Goal: Information Seeking & Learning: Learn about a topic

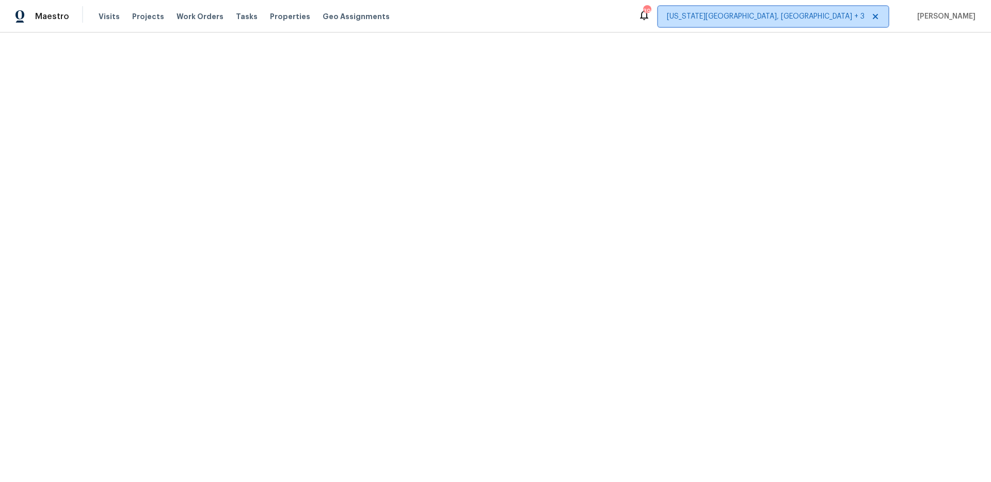
click at [888, 17] on span "[US_STATE][GEOGRAPHIC_DATA], [GEOGRAPHIC_DATA] + 3" at bounding box center [773, 16] width 230 height 21
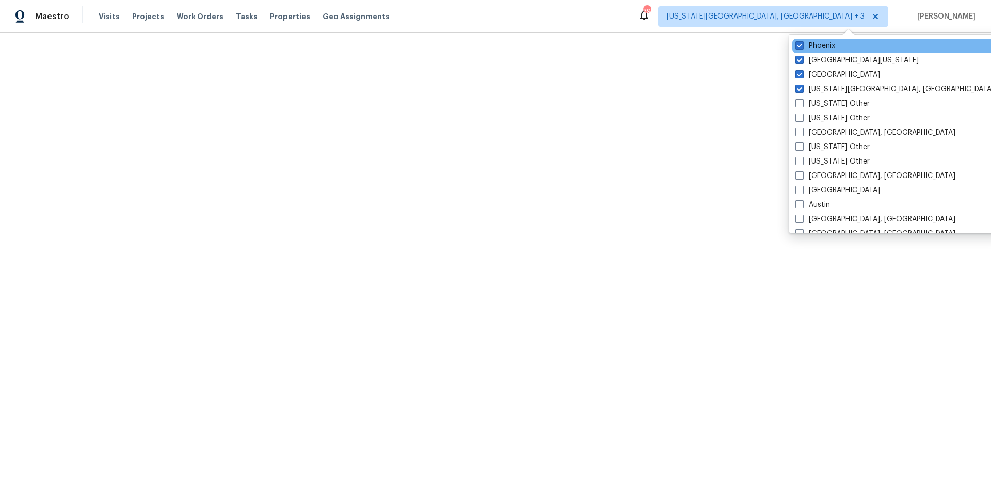
drag, startPoint x: 801, startPoint y: 45, endPoint x: 801, endPoint y: 52, distance: 6.2
click at [801, 46] on span at bounding box center [799, 45] width 8 height 8
click at [801, 46] on input "Phoenix" at bounding box center [798, 44] width 7 height 7
checkbox input "false"
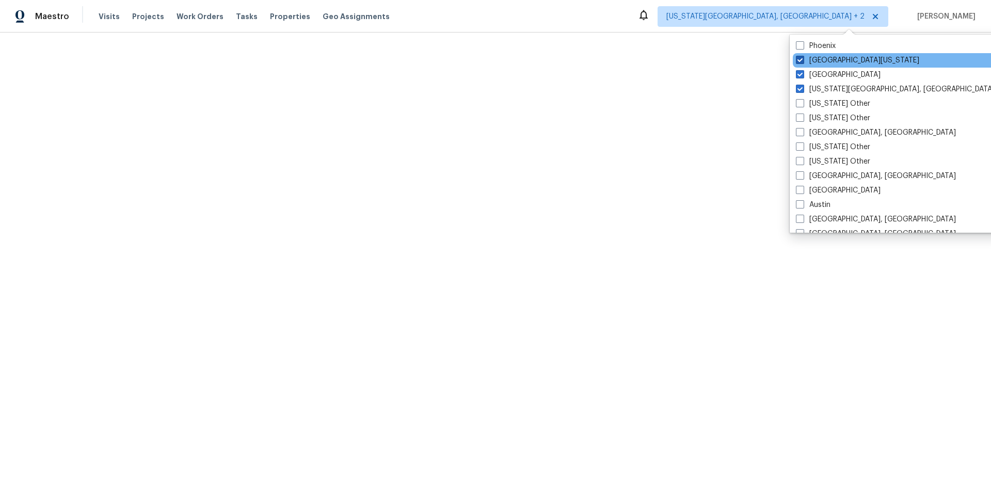
drag, startPoint x: 800, startPoint y: 57, endPoint x: 800, endPoint y: 65, distance: 7.7
click at [800, 57] on span at bounding box center [800, 60] width 8 height 8
click at [800, 57] on input "[GEOGRAPHIC_DATA][US_STATE]" at bounding box center [799, 58] width 7 height 7
checkbox input "false"
drag, startPoint x: 800, startPoint y: 72, endPoint x: 802, endPoint y: 93, distance: 20.8
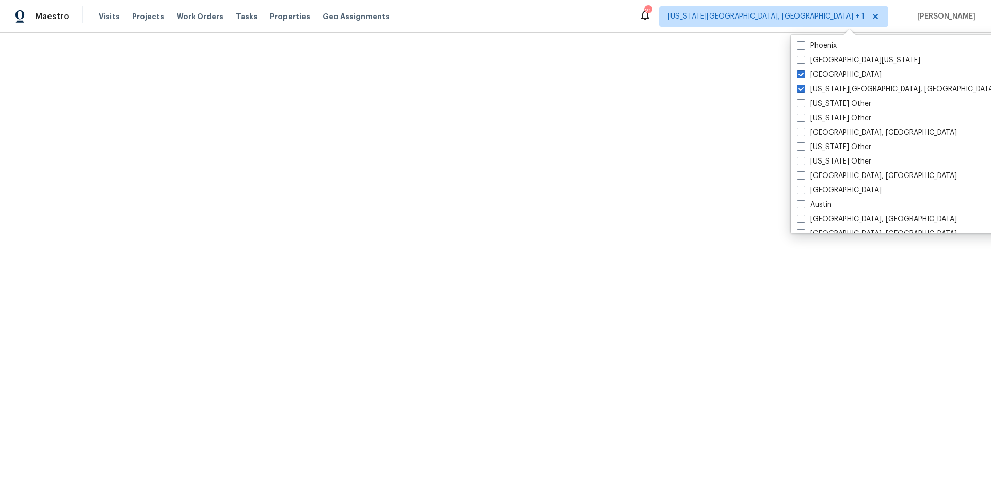
click at [800, 72] on span at bounding box center [801, 74] width 8 height 8
click at [800, 72] on input "[GEOGRAPHIC_DATA]" at bounding box center [800, 73] width 7 height 7
checkbox input "false"
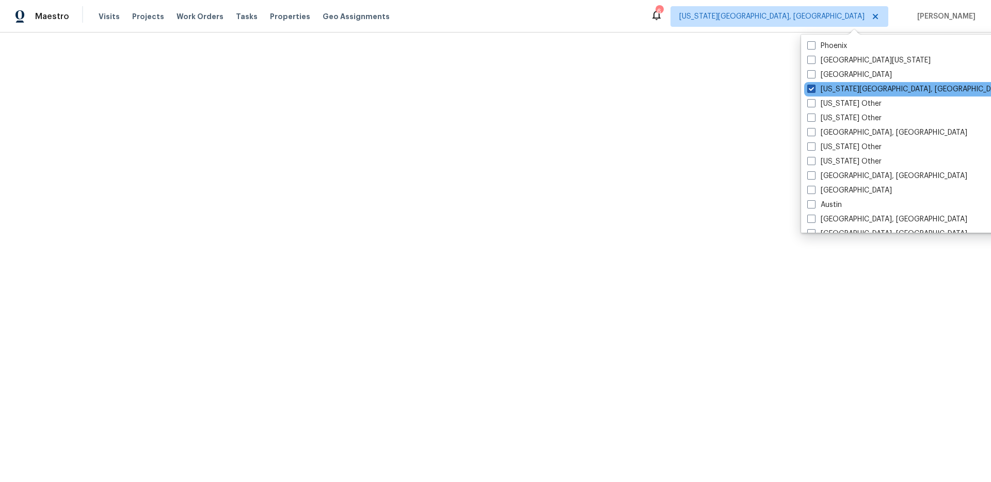
click at [808, 89] on span at bounding box center [811, 89] width 8 height 8
click at [808, 89] on input "[US_STATE][GEOGRAPHIC_DATA], [GEOGRAPHIC_DATA]" at bounding box center [810, 87] width 7 height 7
checkbox input "false"
checkbox input "true"
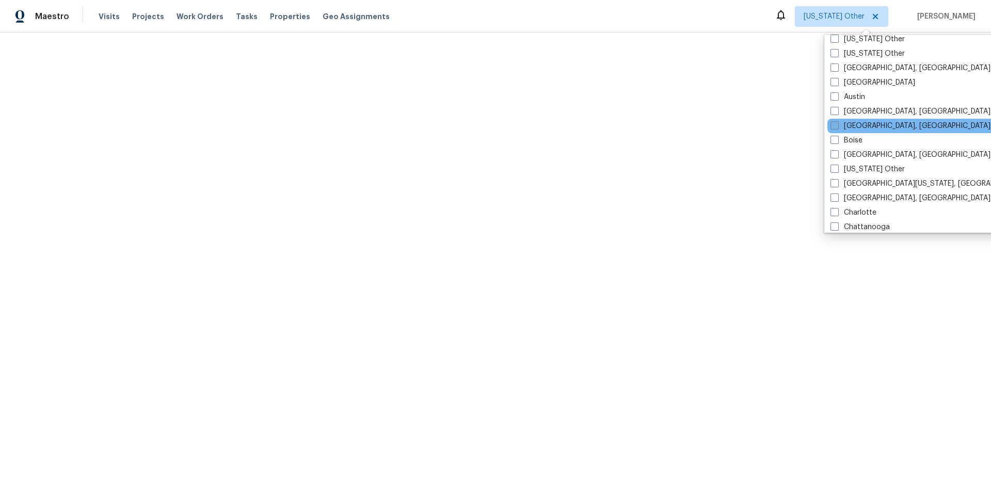
scroll to position [118, 0]
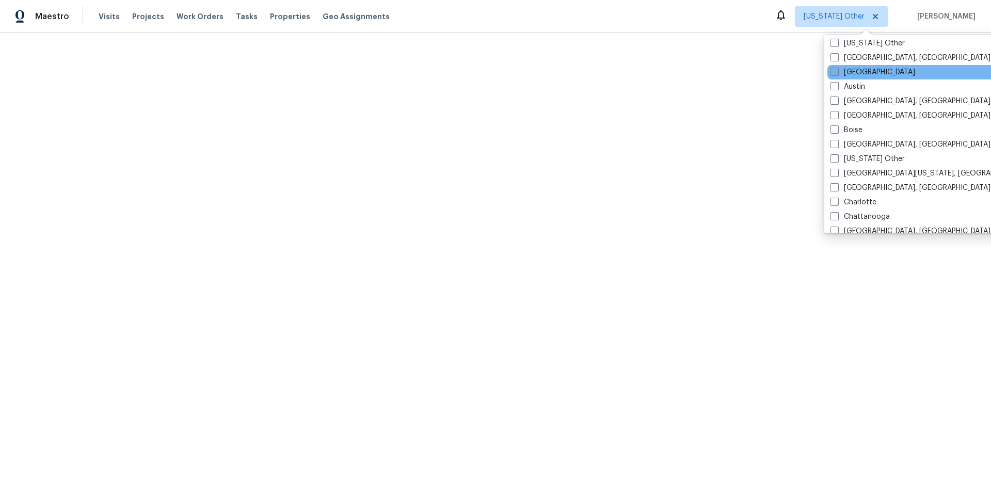
click at [865, 67] on label "[GEOGRAPHIC_DATA]" at bounding box center [873, 72] width 85 height 10
click at [837, 67] on input "[GEOGRAPHIC_DATA]" at bounding box center [834, 70] width 7 height 7
checkbox input "true"
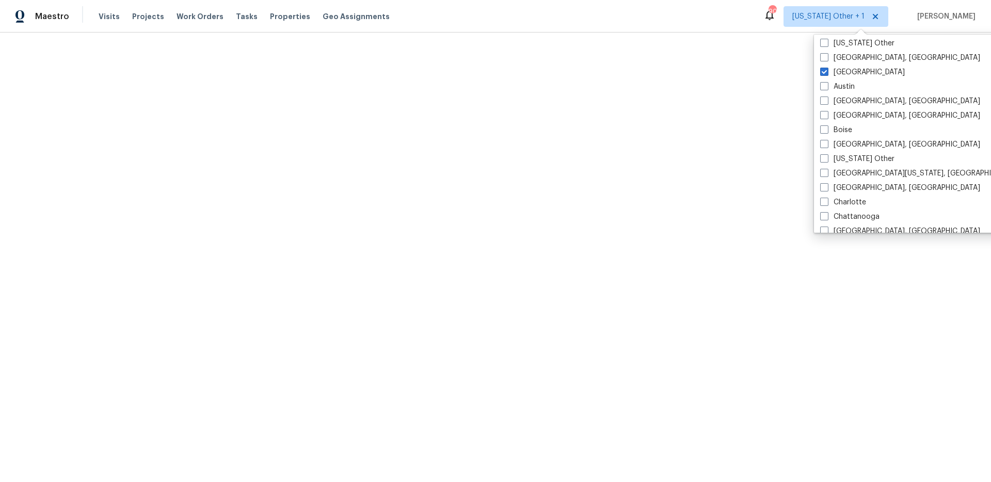
click at [718, 33] on html "Maestro Visits Projects Work Orders Tasks Properties Geo Assignments 90 [US_STA…" at bounding box center [495, 16] width 991 height 33
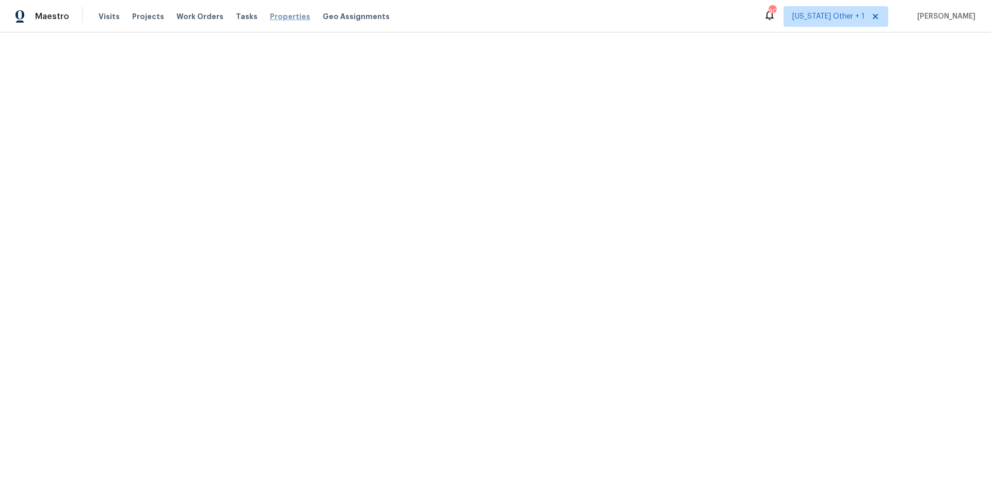
drag, startPoint x: 286, startPoint y: 13, endPoint x: 286, endPoint y: 20, distance: 6.7
click at [286, 13] on span "Properties" at bounding box center [290, 16] width 40 height 10
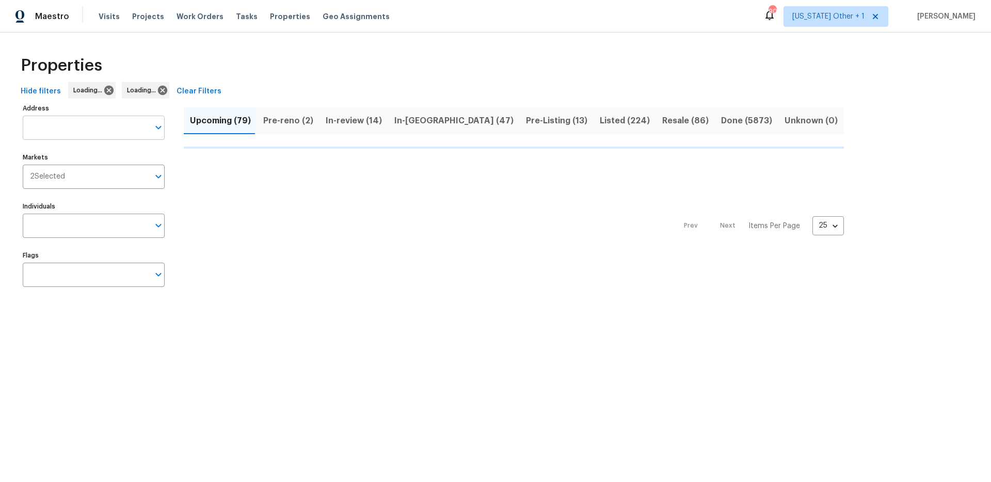
click at [123, 131] on input "Address" at bounding box center [86, 128] width 126 height 24
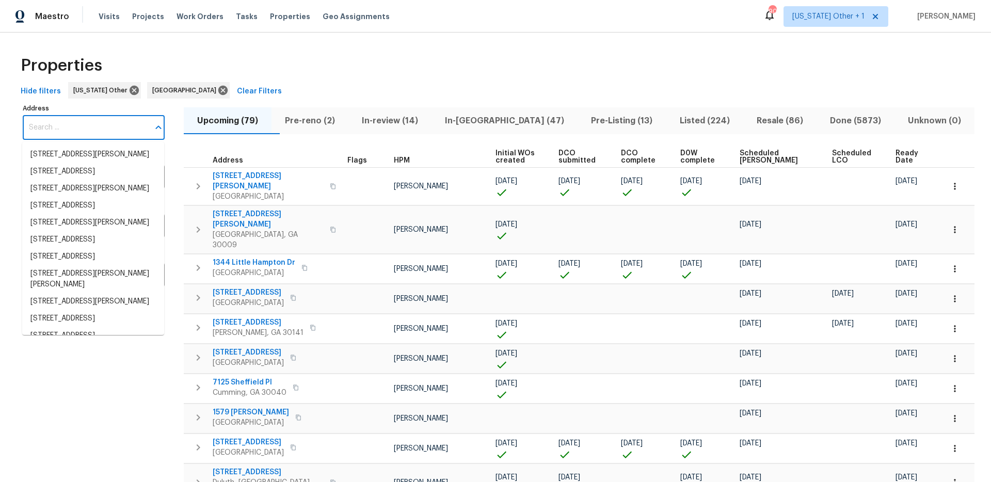
click at [91, 129] on input "Address" at bounding box center [86, 128] width 126 height 24
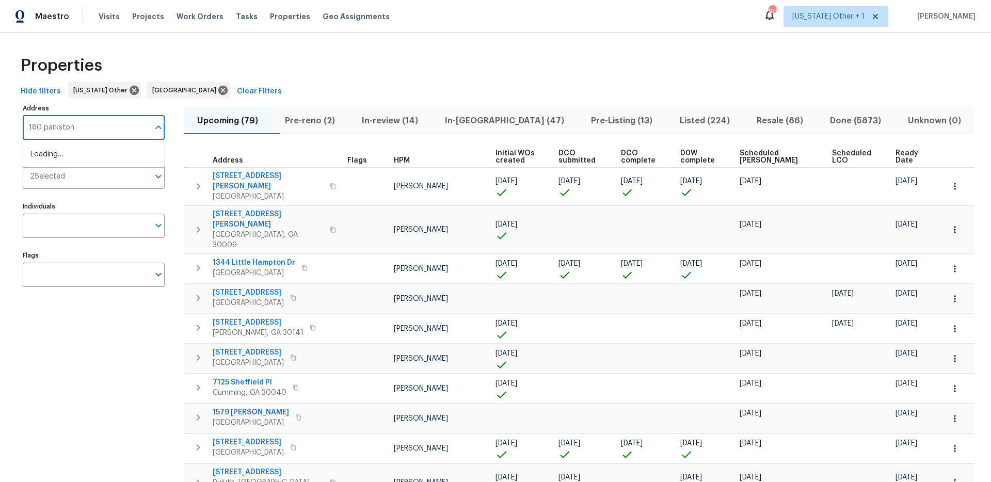
type input "180 parkstone"
click at [91, 154] on li "[STREET_ADDRESS]" at bounding box center [93, 154] width 142 height 17
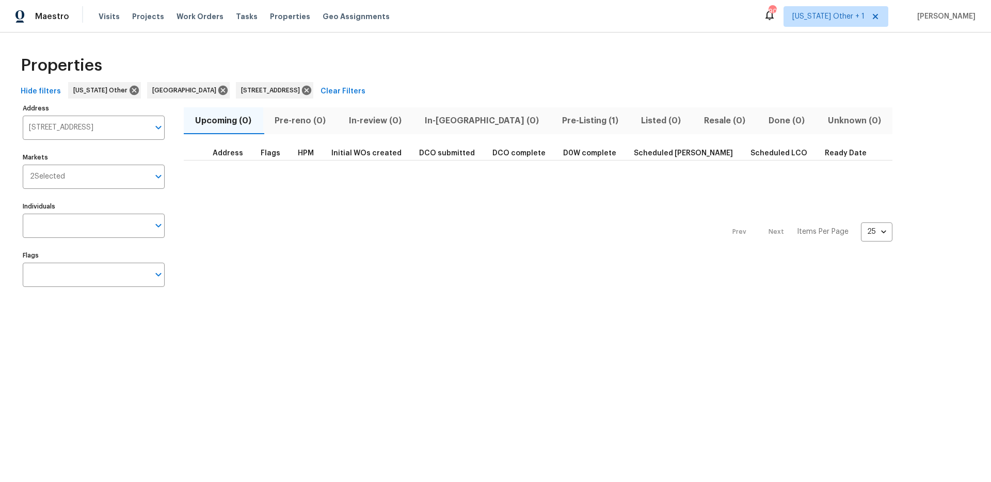
click at [556, 120] on span "Pre-Listing (1)" at bounding box center [589, 121] width 67 height 14
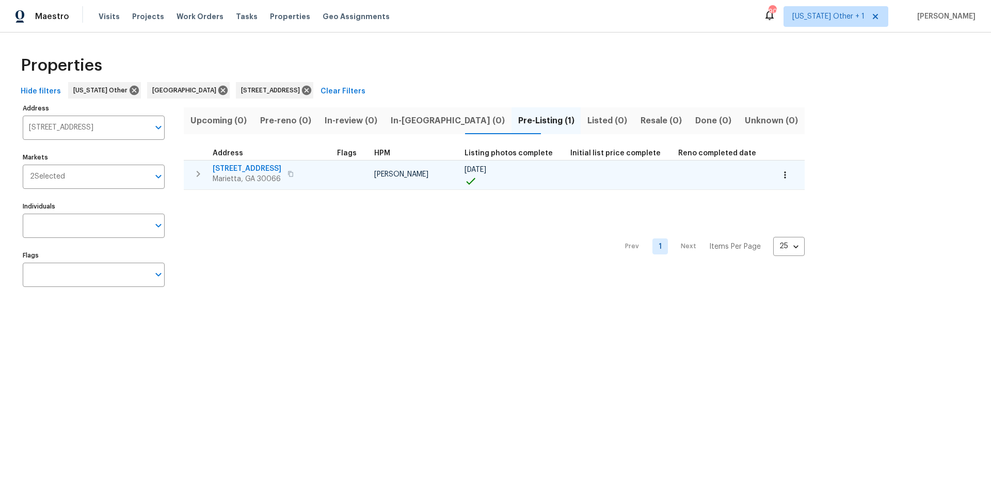
click at [263, 170] on span "[STREET_ADDRESS]" at bounding box center [247, 169] width 69 height 10
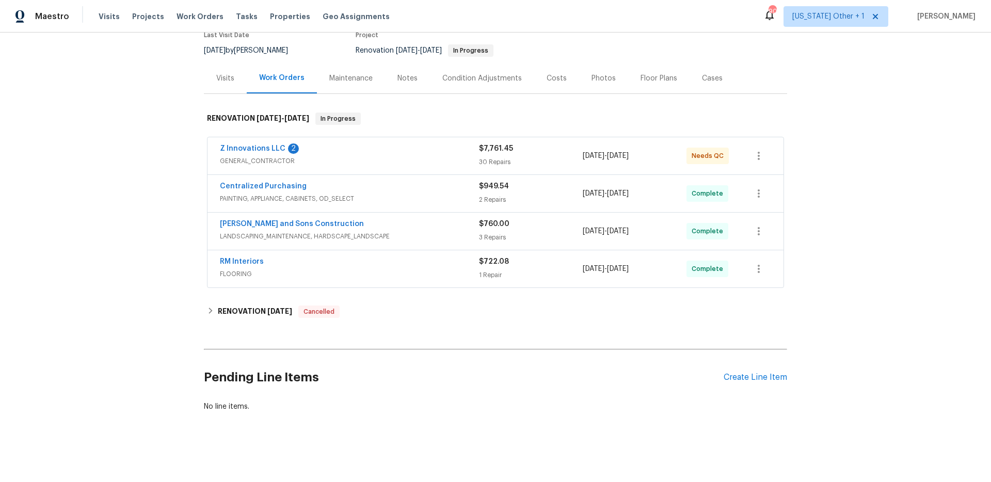
scroll to position [1, 0]
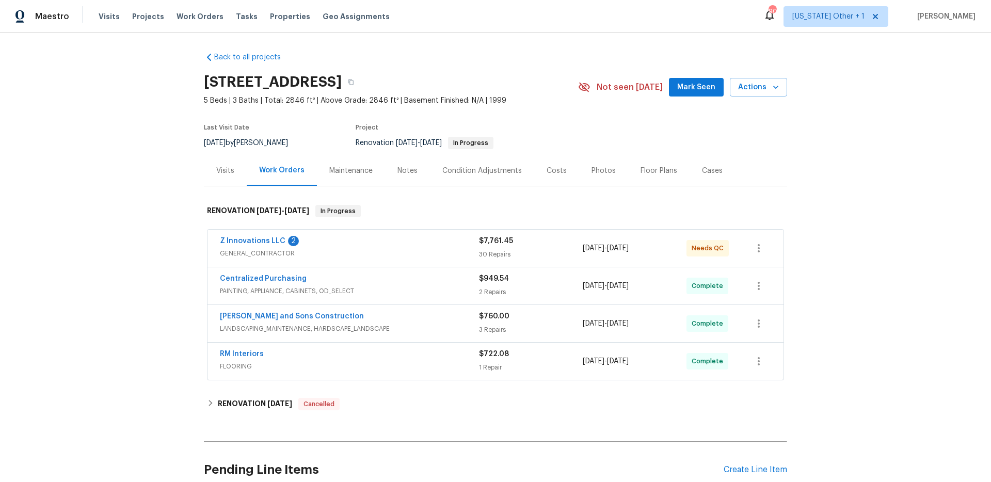
click at [362, 176] on div "Maintenance" at bounding box center [350, 171] width 43 height 10
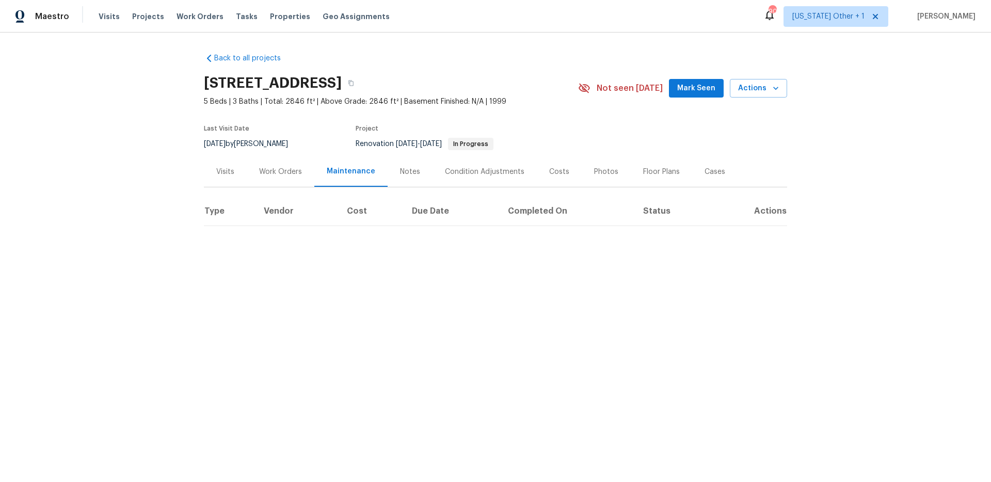
click at [287, 170] on div "Work Orders" at bounding box center [280, 172] width 43 height 10
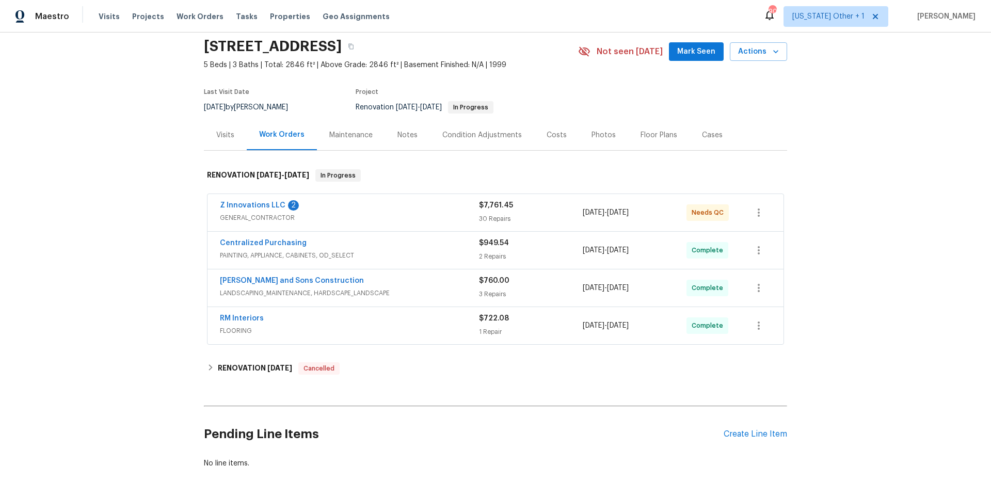
click at [346, 205] on div "Z Innovations LLC 2" at bounding box center [349, 206] width 259 height 12
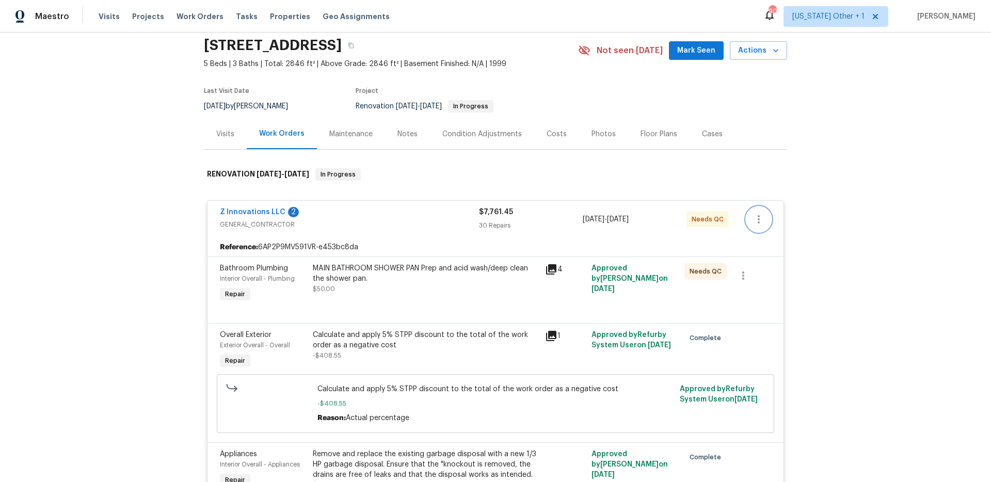
click at [766, 221] on button "button" at bounding box center [758, 219] width 25 height 25
drag, startPoint x: 912, startPoint y: 214, endPoint x: 907, endPoint y: 218, distance: 5.9
click at [912, 214] on div at bounding box center [495, 241] width 991 height 482
click at [552, 269] on icon at bounding box center [551, 269] width 10 height 10
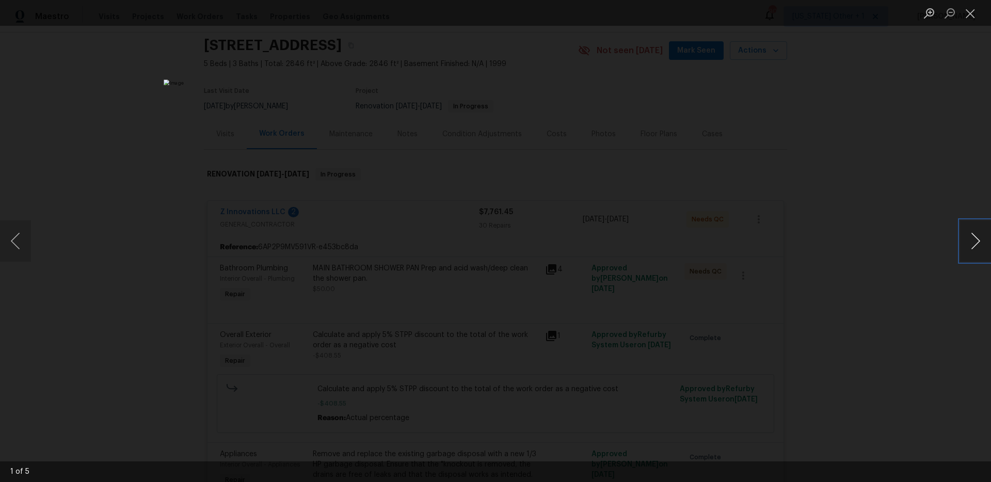
click at [970, 234] on button "Next image" at bounding box center [975, 240] width 31 height 41
click at [969, 234] on button "Next image" at bounding box center [975, 240] width 31 height 41
click at [876, 207] on div "Lightbox" at bounding box center [495, 241] width 991 height 482
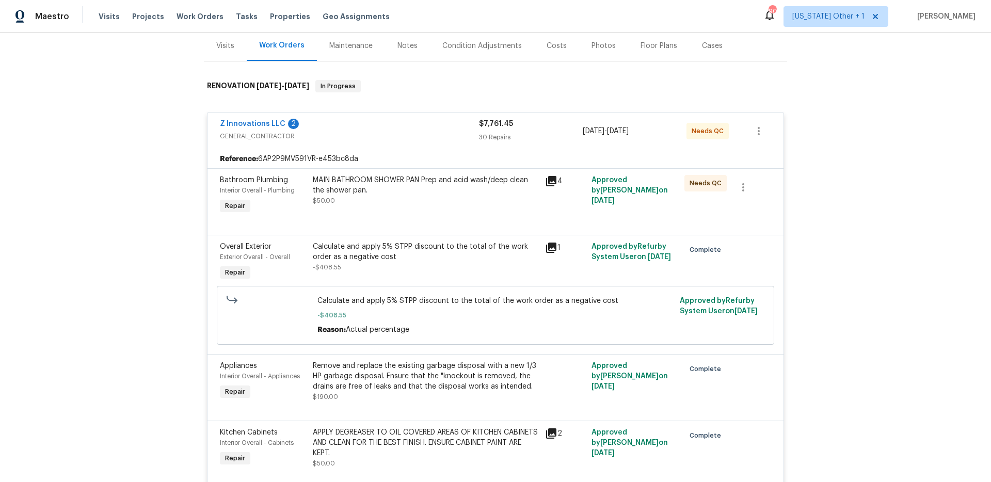
scroll to position [129, 0]
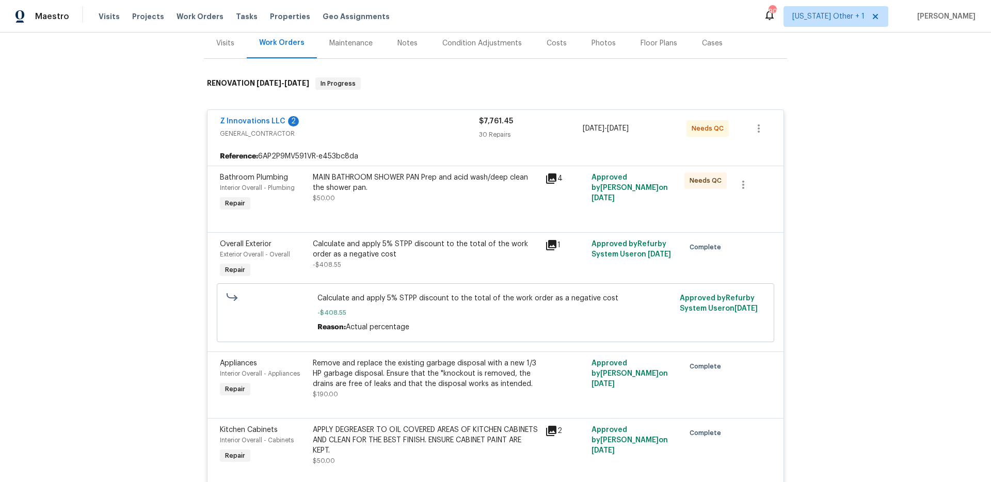
click at [548, 247] on icon at bounding box center [551, 245] width 10 height 10
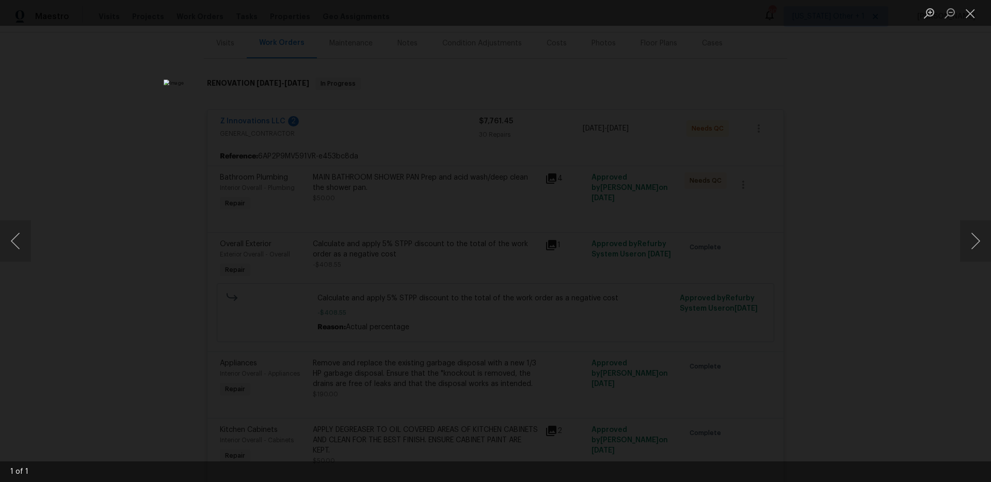
drag, startPoint x: 948, startPoint y: 235, endPoint x: 938, endPoint y: 233, distance: 9.9
click at [948, 235] on div "Lightbox" at bounding box center [495, 241] width 991 height 482
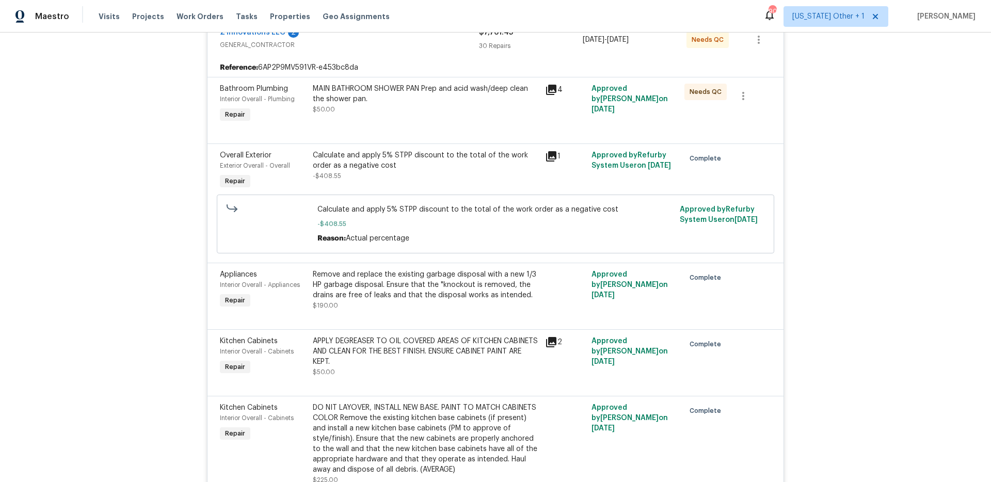
scroll to position [218, 0]
click at [548, 343] on icon at bounding box center [551, 341] width 12 height 12
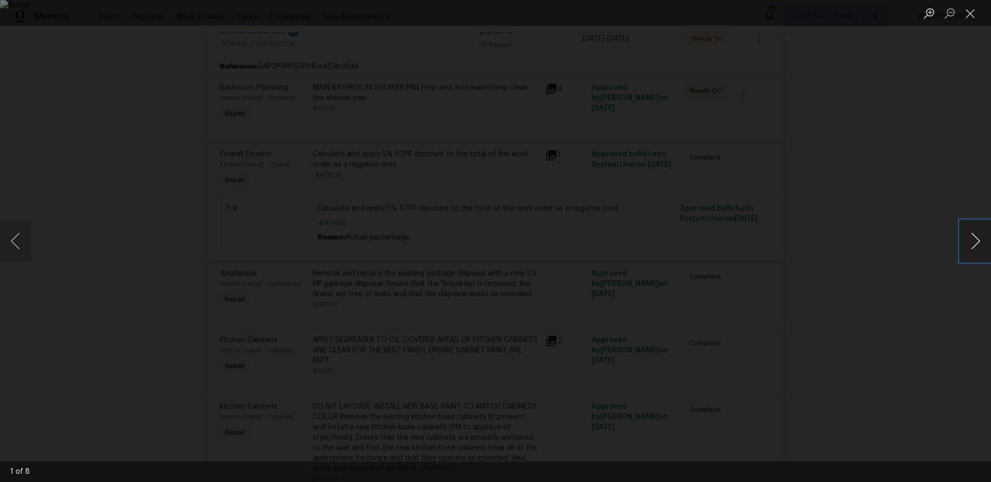
click at [975, 242] on button "Next image" at bounding box center [975, 240] width 31 height 41
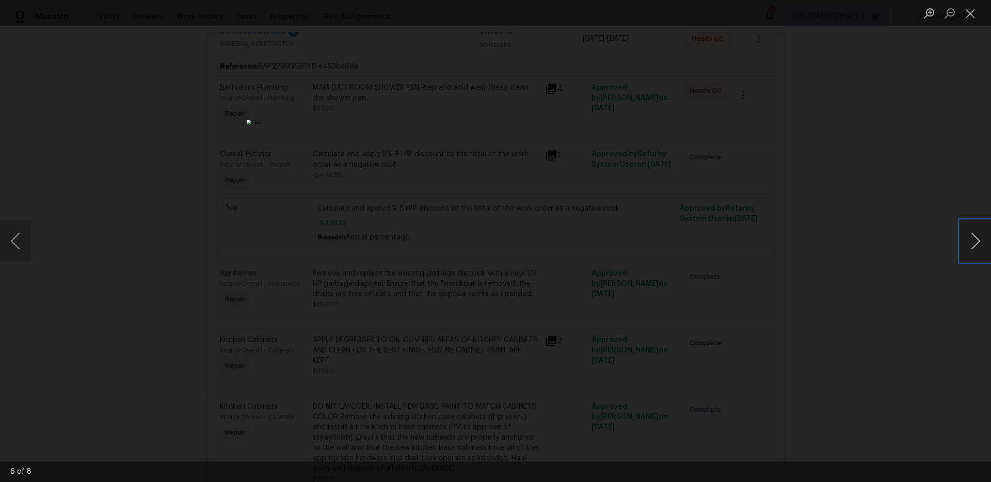
click at [975, 242] on button "Next image" at bounding box center [975, 240] width 31 height 41
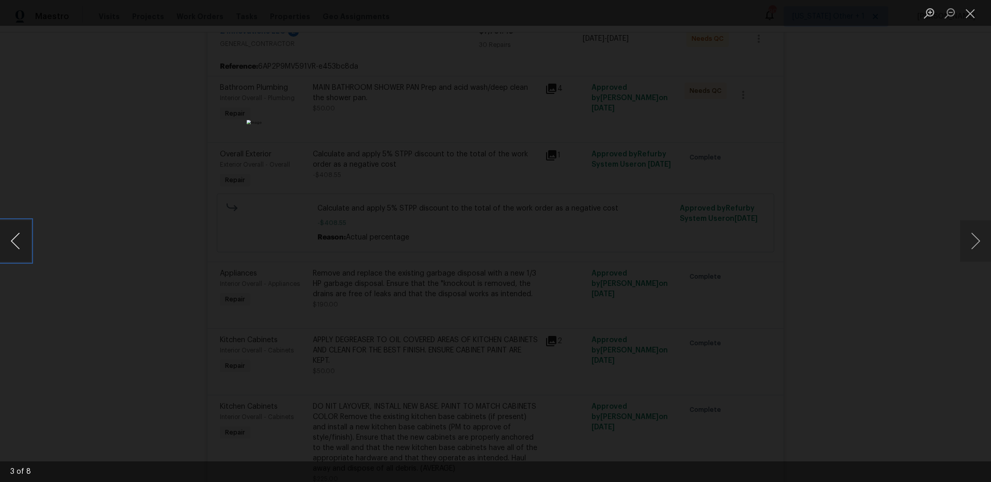
click at [26, 242] on button "Previous image" at bounding box center [15, 240] width 31 height 41
click at [818, 142] on div "Lightbox" at bounding box center [495, 241] width 991 height 482
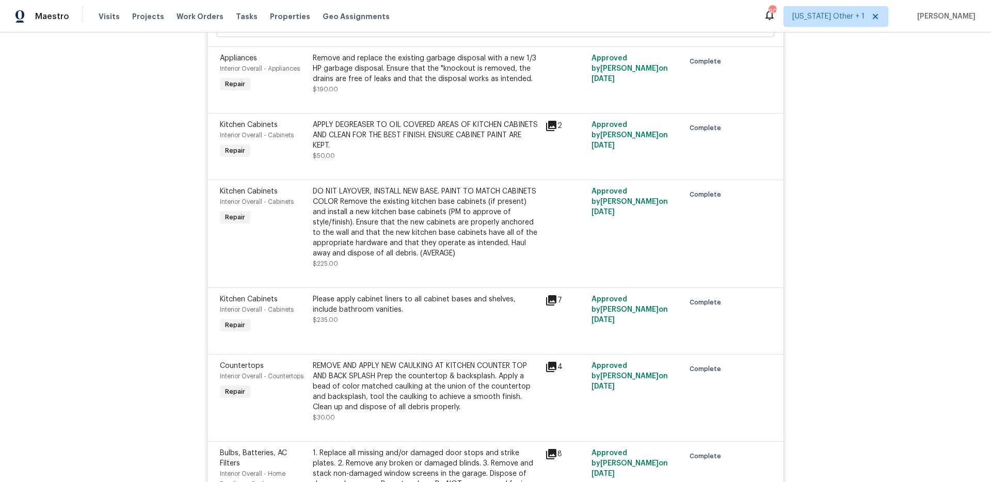
scroll to position [435, 0]
click at [553, 302] on icon at bounding box center [551, 299] width 10 height 10
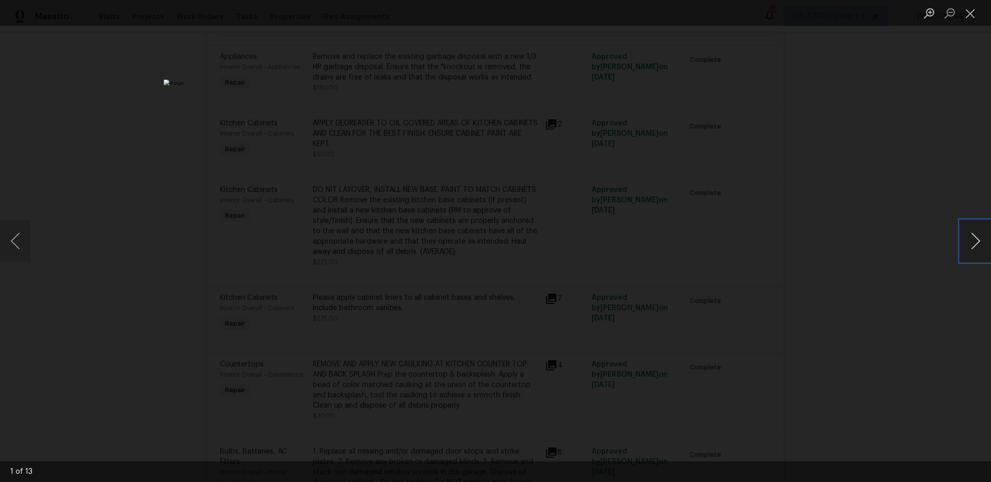
click at [979, 244] on button "Next image" at bounding box center [975, 240] width 31 height 41
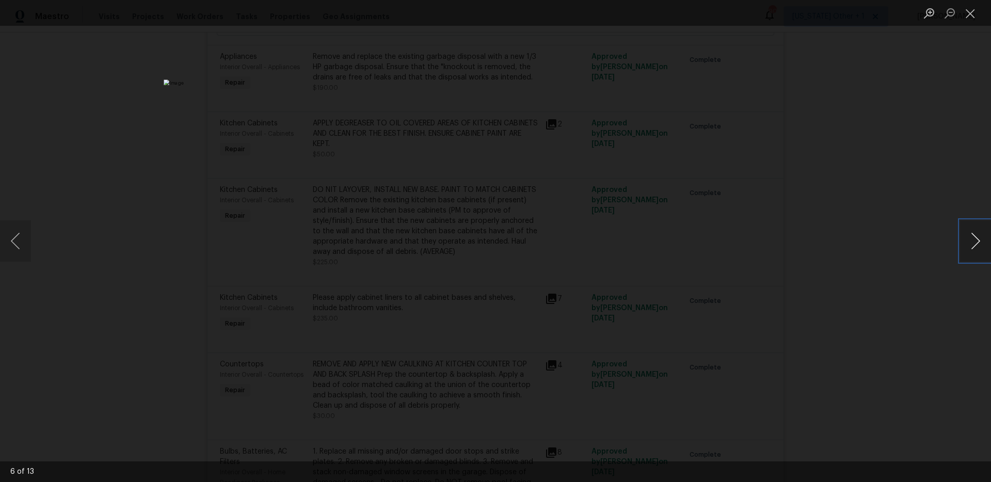
click at [979, 244] on button "Next image" at bounding box center [975, 240] width 31 height 41
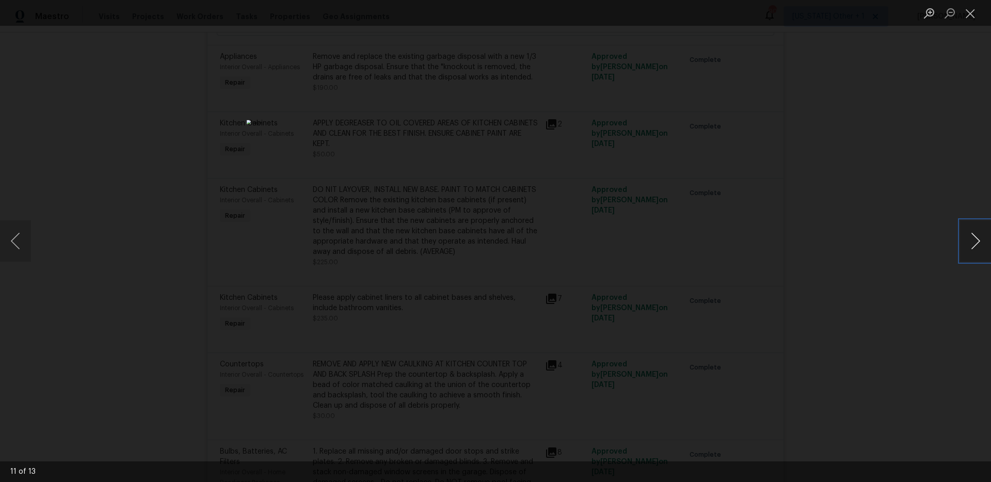
click at [979, 244] on button "Next image" at bounding box center [975, 240] width 31 height 41
click at [906, 228] on div "Lightbox" at bounding box center [495, 241] width 991 height 482
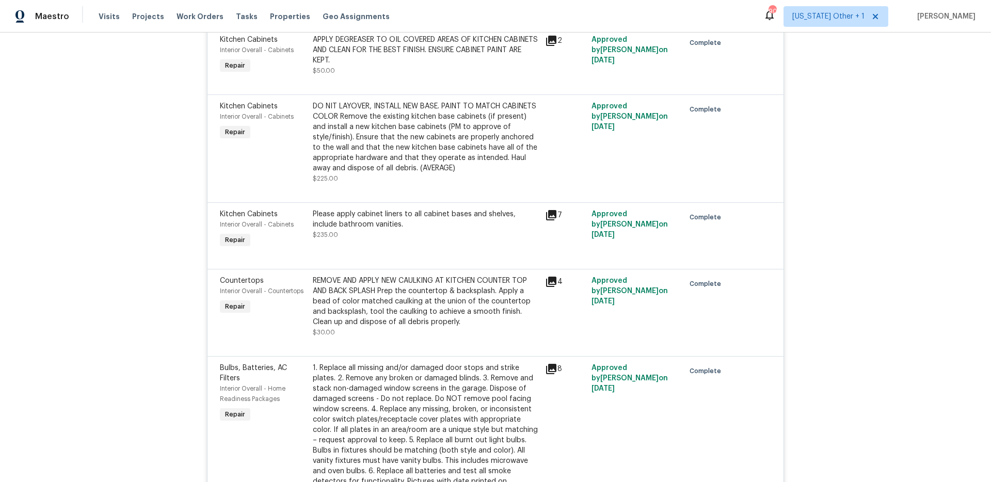
scroll to position [519, 0]
click at [554, 280] on icon at bounding box center [551, 281] width 10 height 10
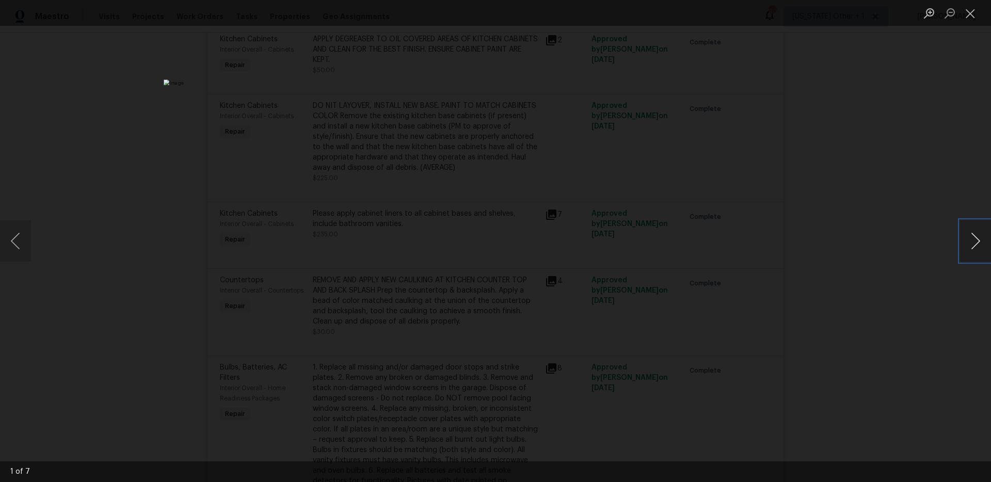
click at [972, 234] on button "Next image" at bounding box center [975, 240] width 31 height 41
click at [972, 235] on button "Next image" at bounding box center [975, 240] width 31 height 41
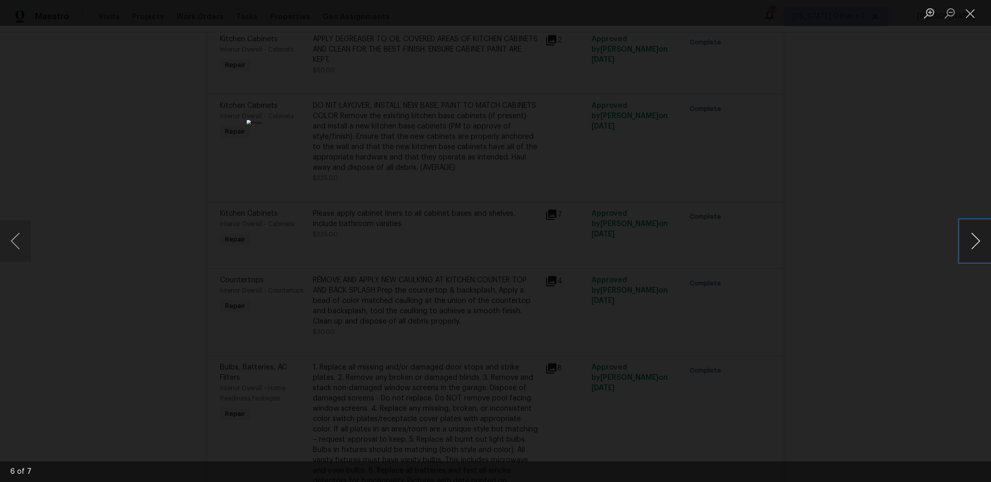
click at [972, 235] on button "Next image" at bounding box center [975, 240] width 31 height 41
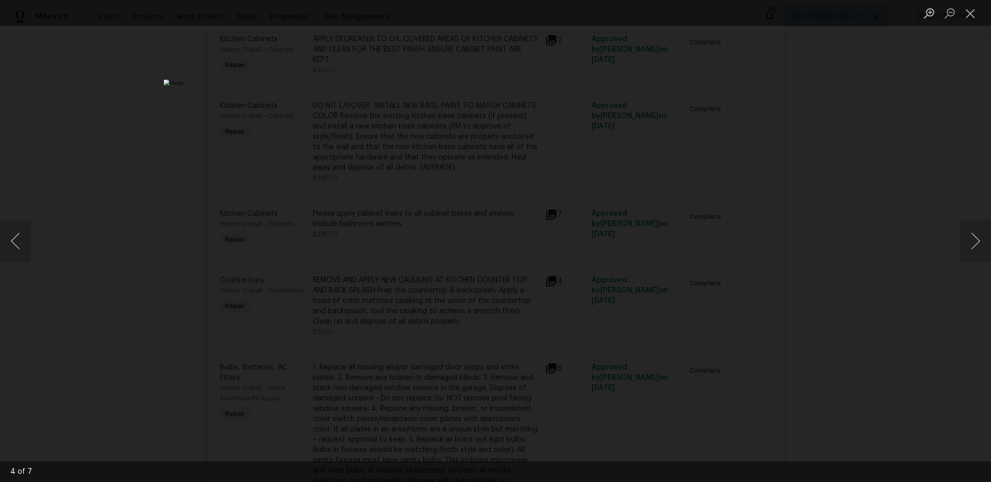
drag, startPoint x: 886, startPoint y: 241, endPoint x: 879, endPoint y: 244, distance: 8.1
click at [886, 241] on div "Lightbox" at bounding box center [495, 241] width 991 height 482
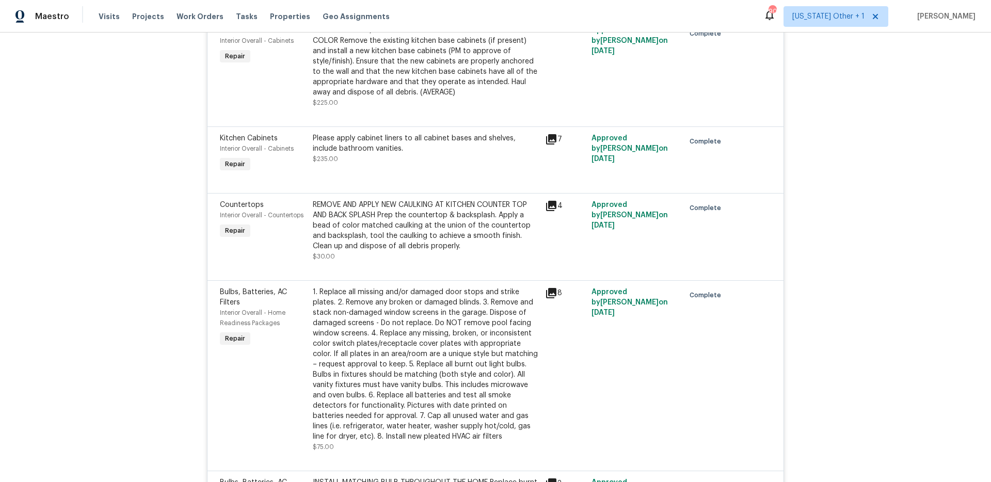
click at [540, 295] on div "1. Replace all missing and/or damaged door stops and strike plates. 2. Remove a…" at bounding box center [426, 369] width 232 height 171
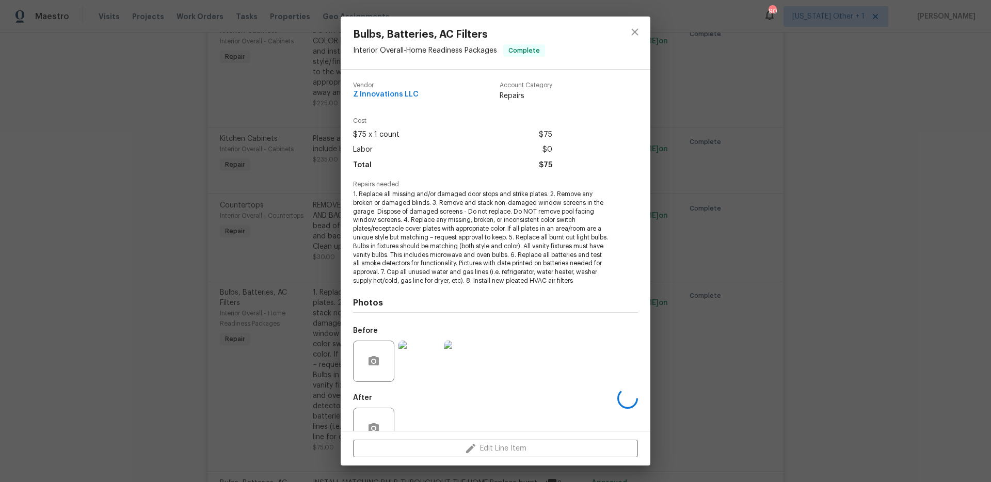
scroll to position [0, 0]
drag, startPoint x: 850, startPoint y: 172, endPoint x: 789, endPoint y: 251, distance: 100.5
click at [850, 172] on div "Bulbs, Batteries, AC Filters Interior Overall - Home Readiness Packages Complet…" at bounding box center [495, 241] width 991 height 482
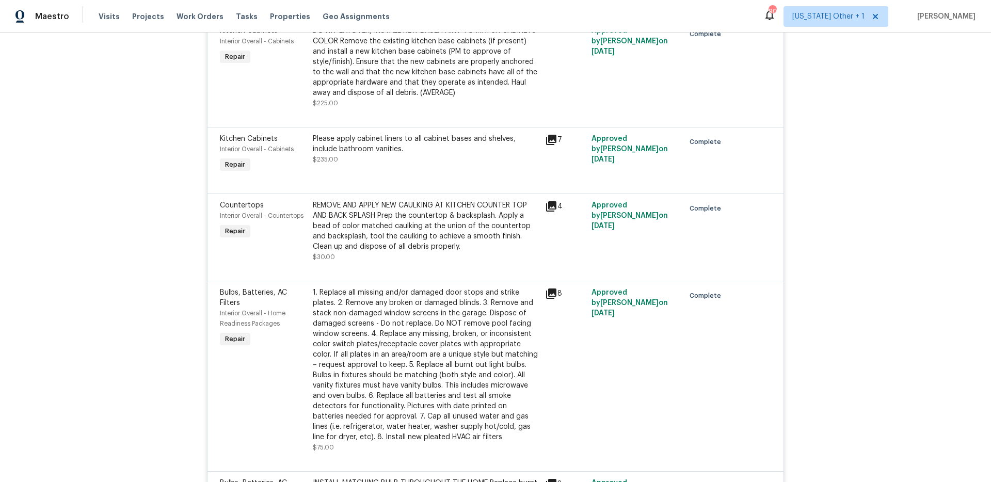
click at [552, 296] on icon at bounding box center [551, 294] width 10 height 10
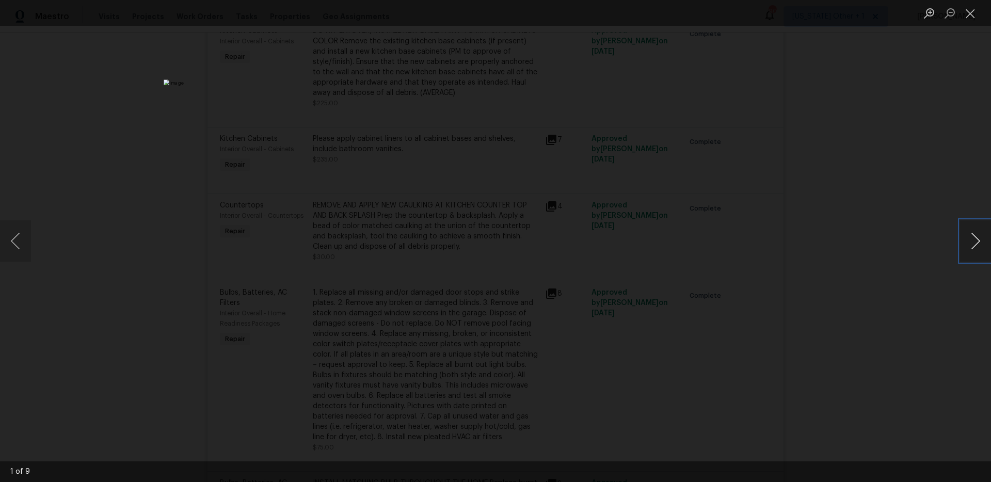
click at [978, 237] on button "Next image" at bounding box center [975, 240] width 31 height 41
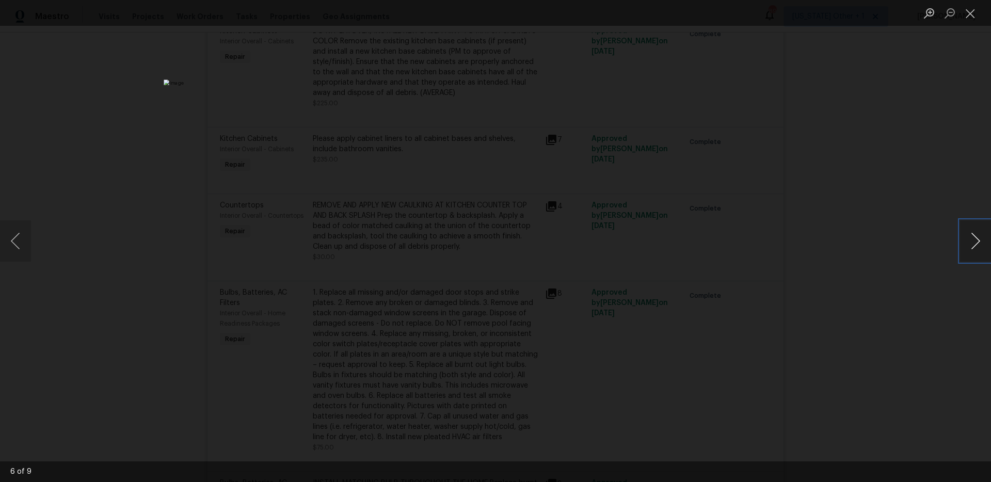
click at [978, 237] on button "Next image" at bounding box center [975, 240] width 31 height 41
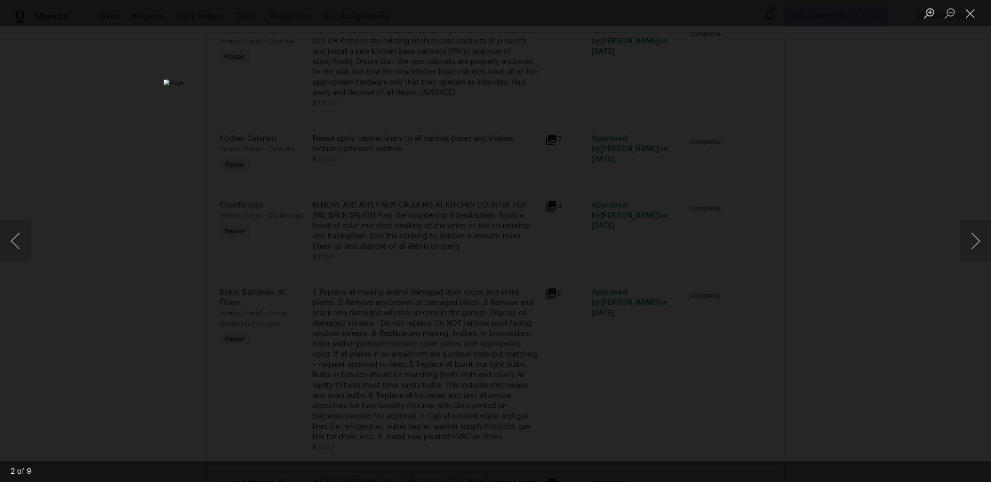
click at [880, 233] on div "Lightbox" at bounding box center [495, 241] width 991 height 482
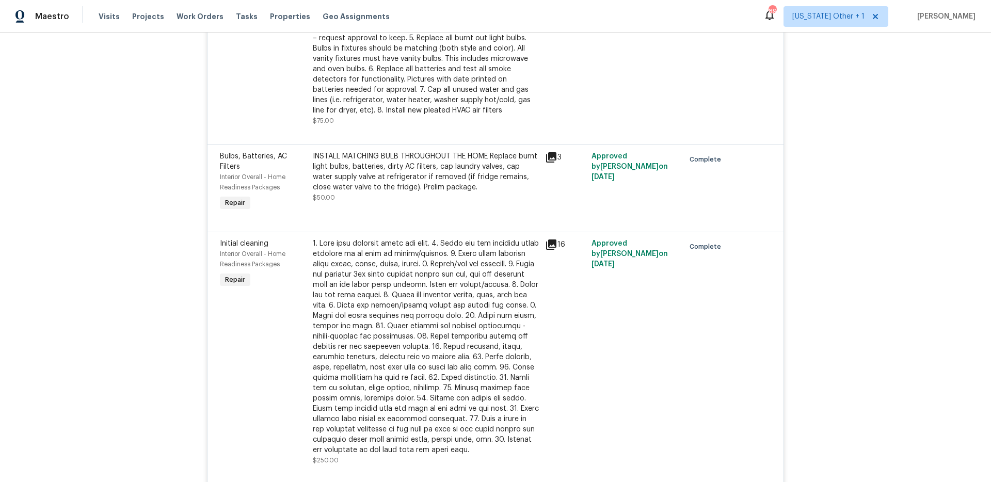
scroll to position [905, 0]
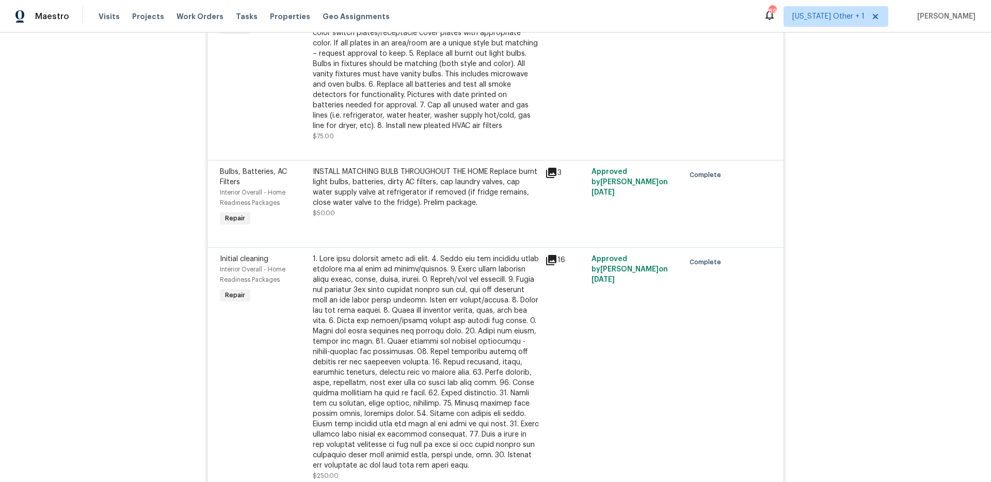
click at [555, 176] on icon at bounding box center [551, 173] width 10 height 10
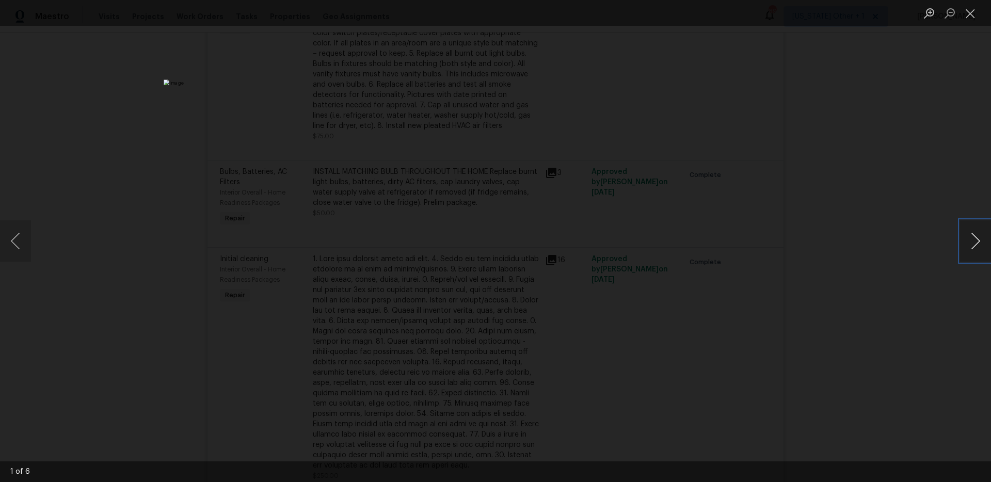
click at [965, 241] on button "Next image" at bounding box center [975, 240] width 31 height 41
click at [965, 242] on button "Next image" at bounding box center [975, 240] width 31 height 41
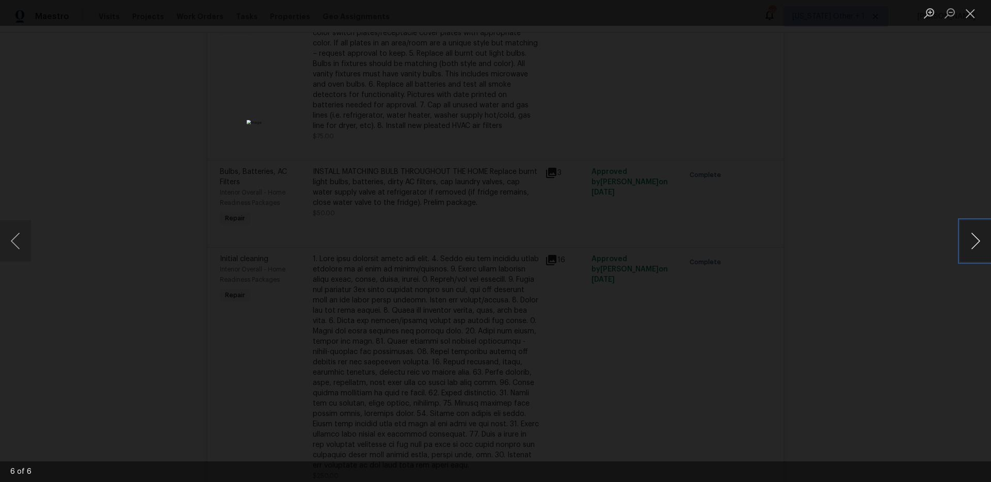
click at [965, 242] on button "Next image" at bounding box center [975, 240] width 31 height 41
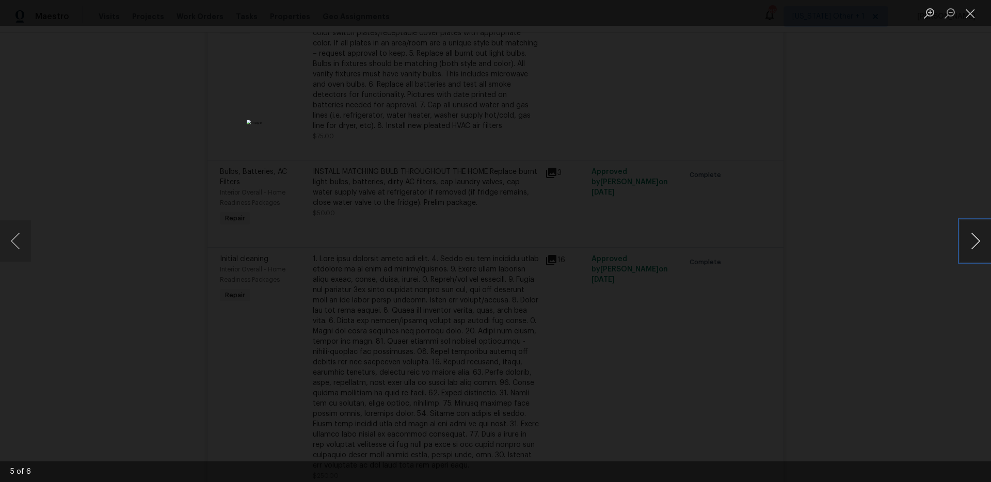
click at [965, 242] on button "Next image" at bounding box center [975, 240] width 31 height 41
click at [885, 234] on div "Lightbox" at bounding box center [495, 241] width 991 height 482
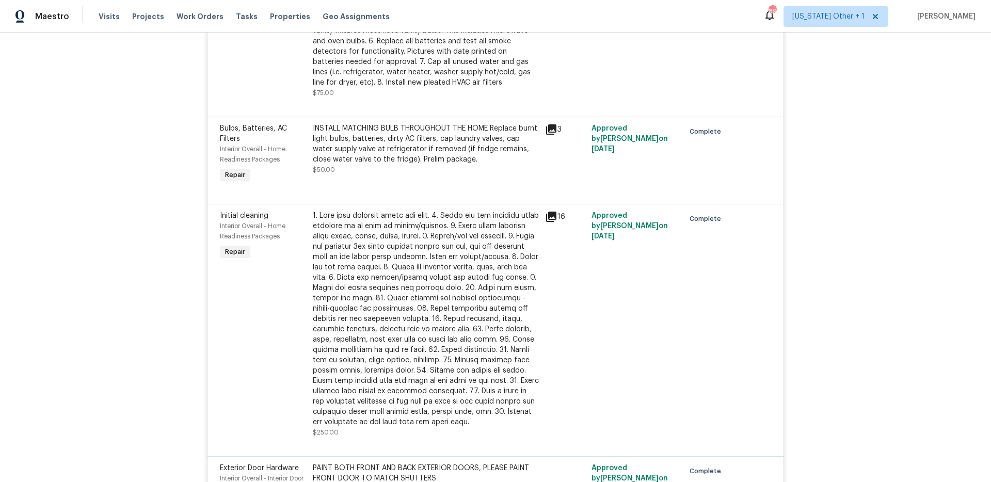
scroll to position [951, 0]
click at [553, 216] on icon at bounding box center [551, 214] width 12 height 12
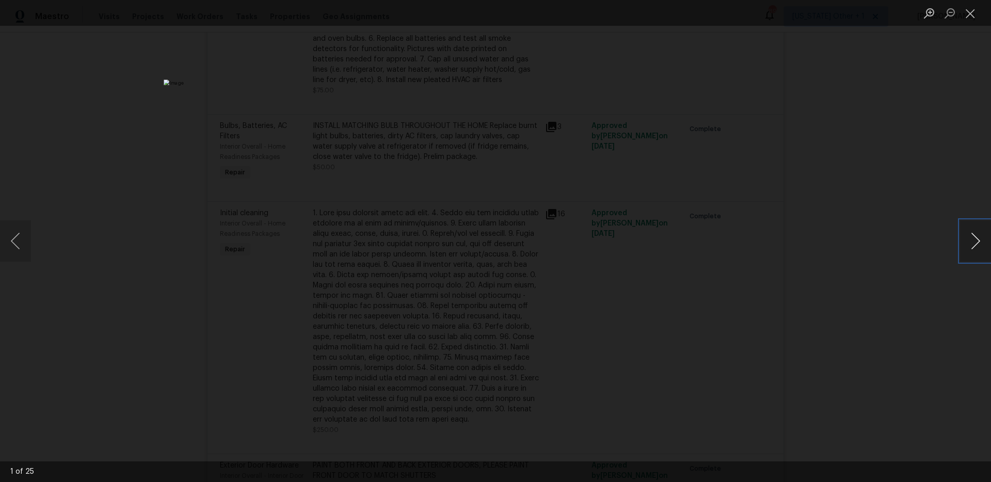
click at [967, 243] on button "Next image" at bounding box center [975, 240] width 31 height 41
click at [966, 243] on button "Next image" at bounding box center [975, 240] width 31 height 41
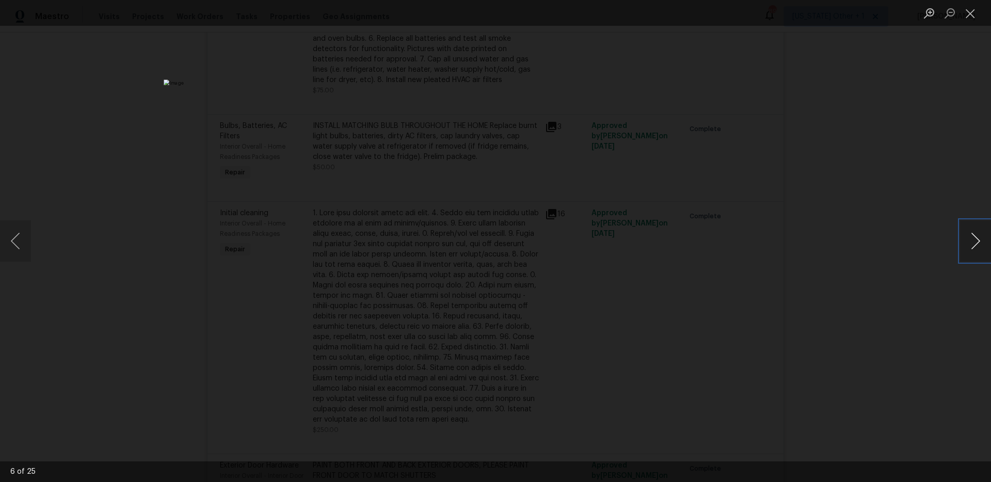
click at [966, 243] on button "Next image" at bounding box center [975, 240] width 31 height 41
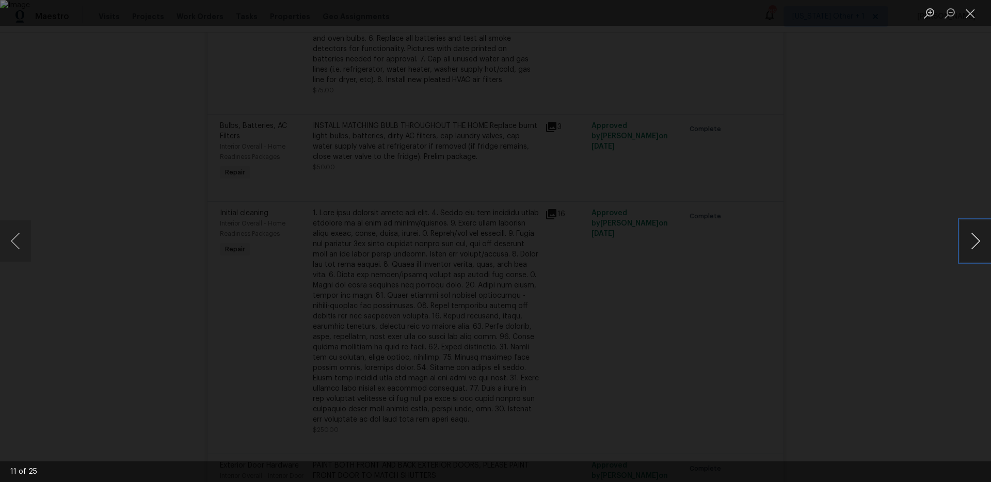
click at [966, 243] on button "Next image" at bounding box center [975, 240] width 31 height 41
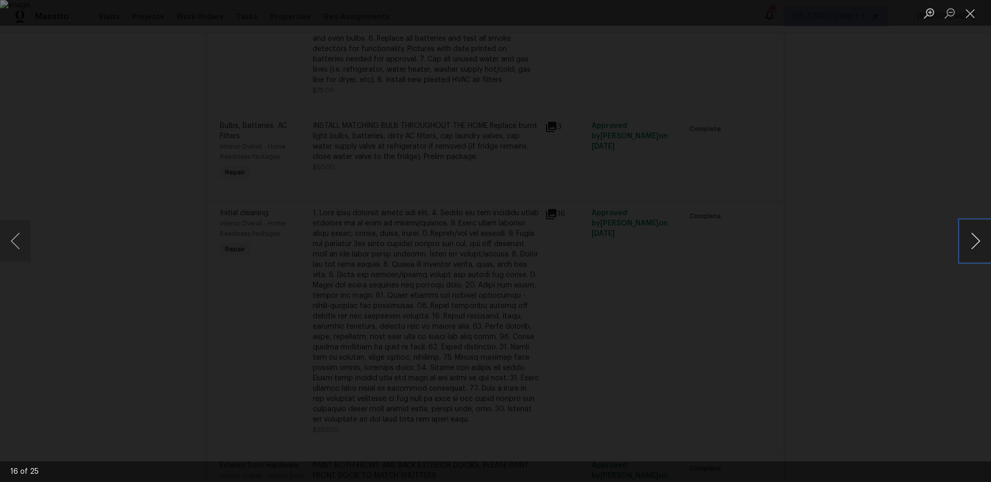
click at [966, 243] on button "Next image" at bounding box center [975, 240] width 31 height 41
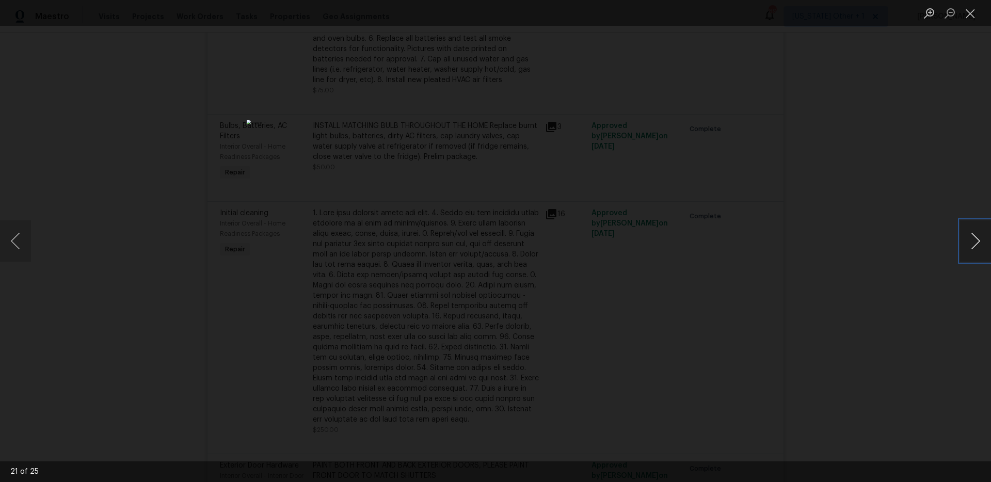
click at [966, 243] on button "Next image" at bounding box center [975, 240] width 31 height 41
click at [717, 262] on div "Lightbox" at bounding box center [495, 241] width 991 height 482
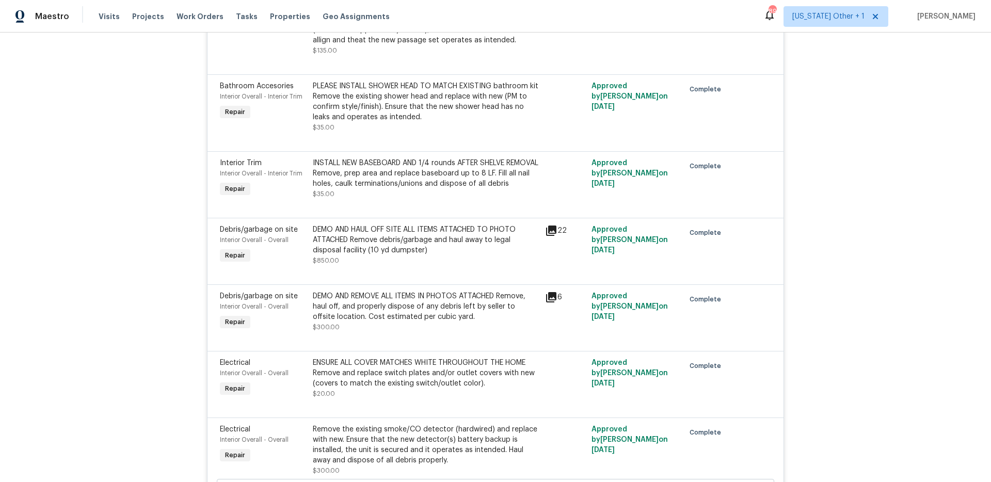
scroll to position [1634, 0]
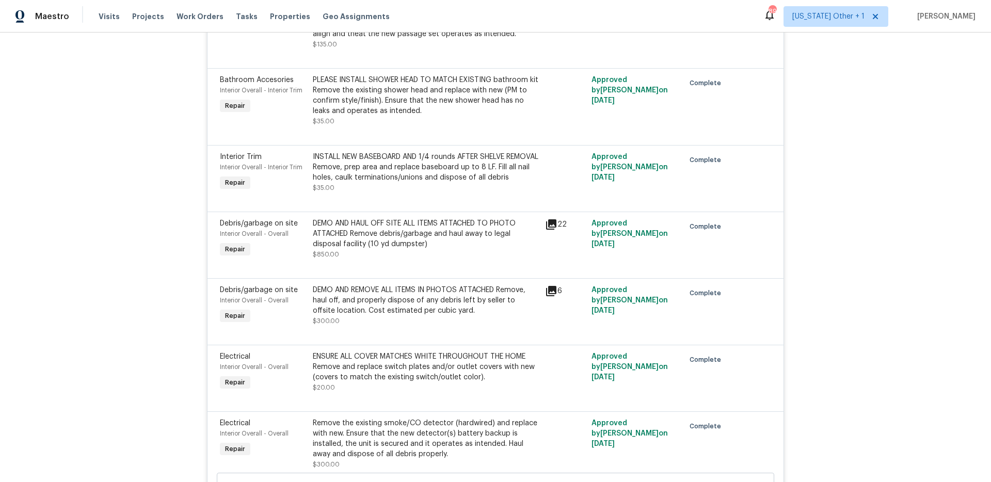
click at [553, 230] on icon at bounding box center [551, 224] width 10 height 10
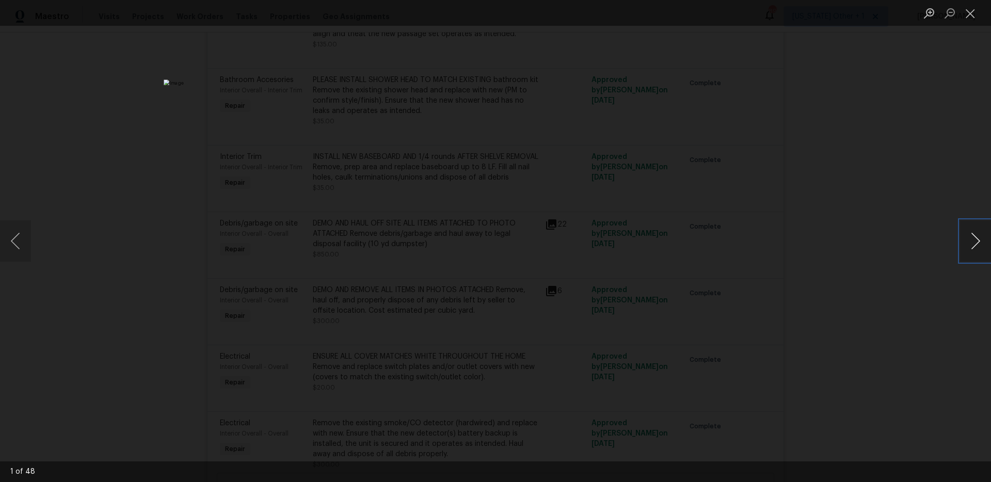
click at [970, 236] on button "Next image" at bounding box center [975, 240] width 31 height 41
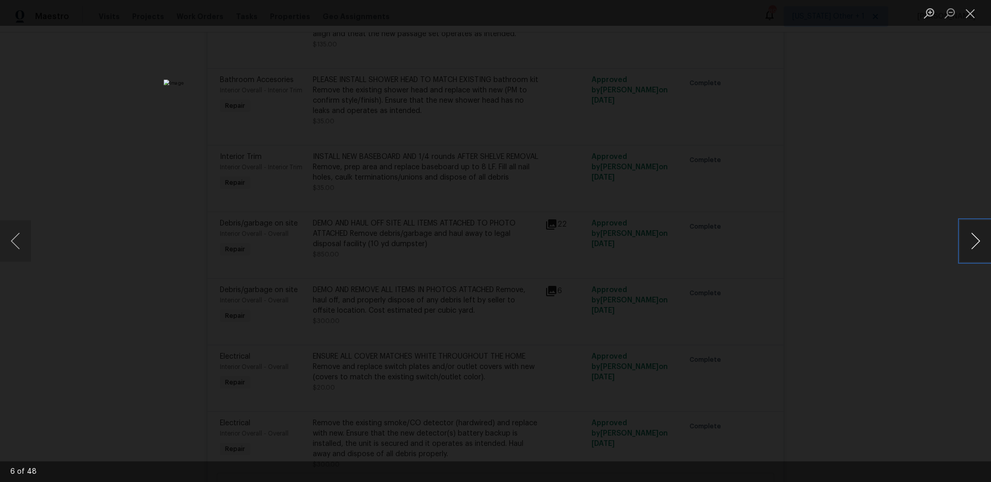
click at [970, 236] on button "Next image" at bounding box center [975, 240] width 31 height 41
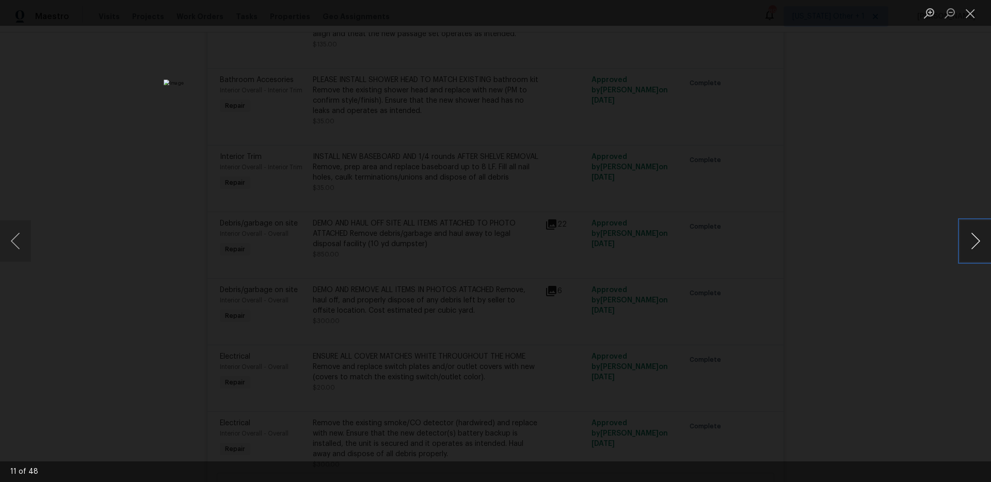
click at [970, 236] on button "Next image" at bounding box center [975, 240] width 31 height 41
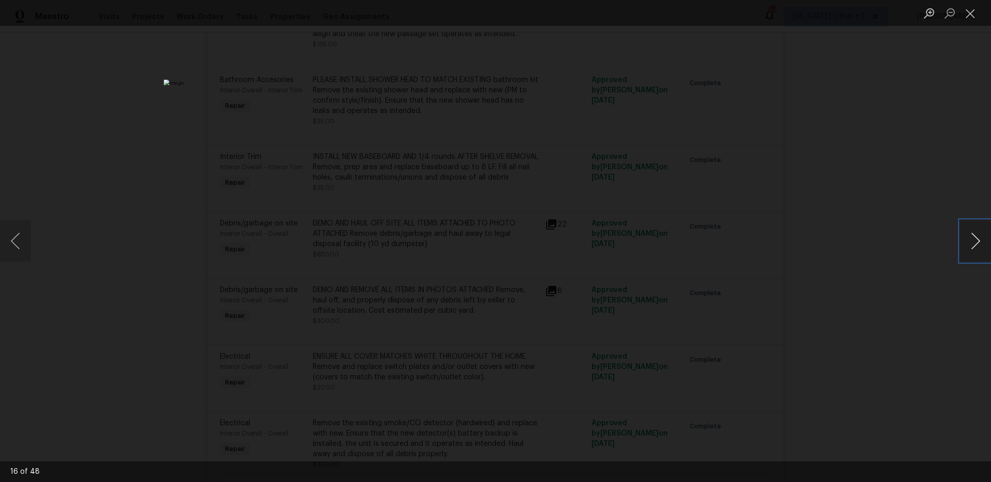
click at [970, 236] on button "Next image" at bounding box center [975, 240] width 31 height 41
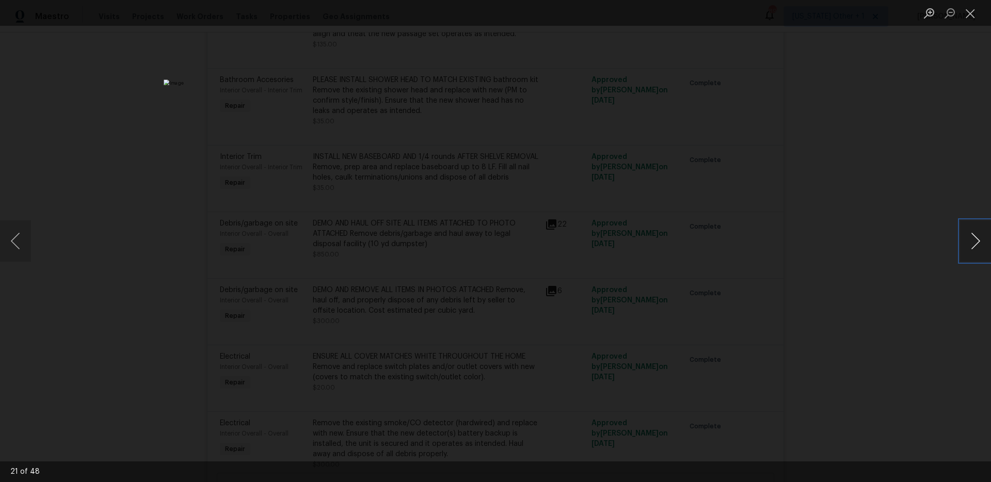
click at [970, 236] on button "Next image" at bounding box center [975, 240] width 31 height 41
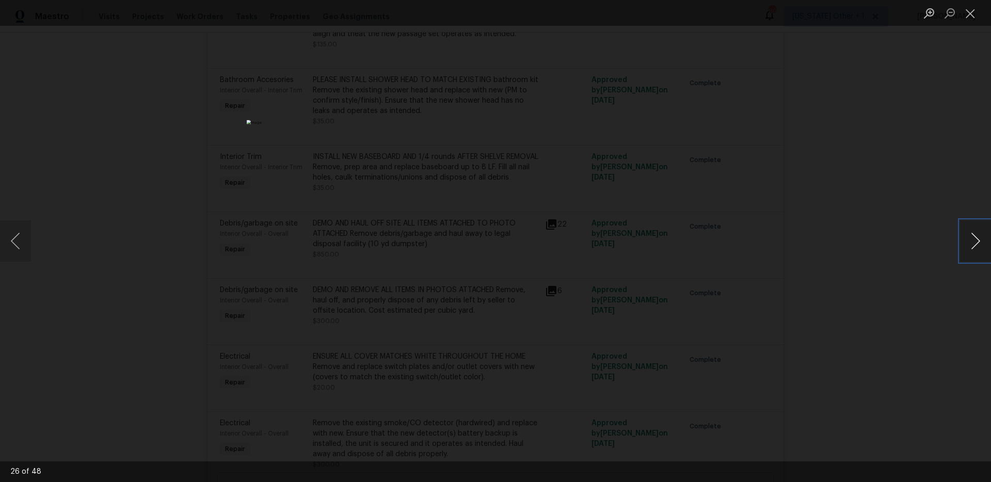
click at [970, 236] on button "Next image" at bounding box center [975, 240] width 31 height 41
click at [970, 237] on button "Next image" at bounding box center [975, 240] width 31 height 41
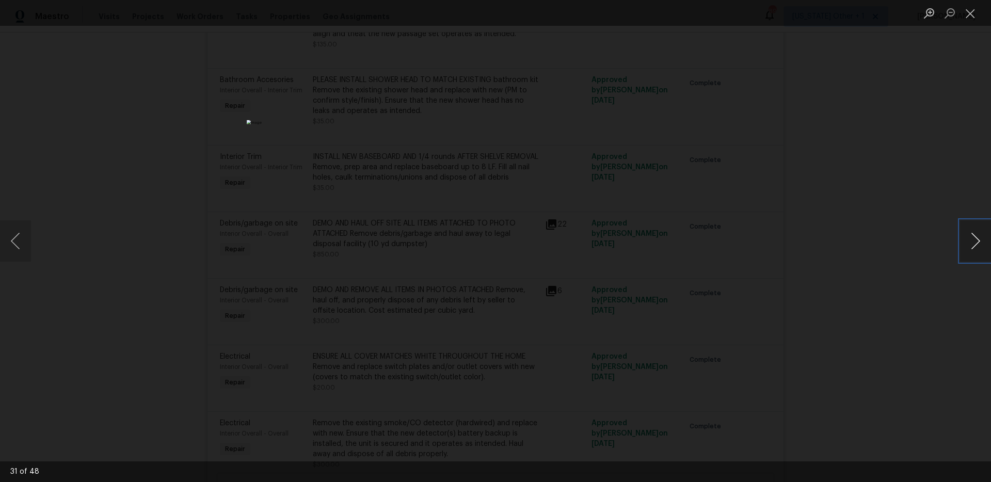
click at [970, 237] on button "Next image" at bounding box center [975, 240] width 31 height 41
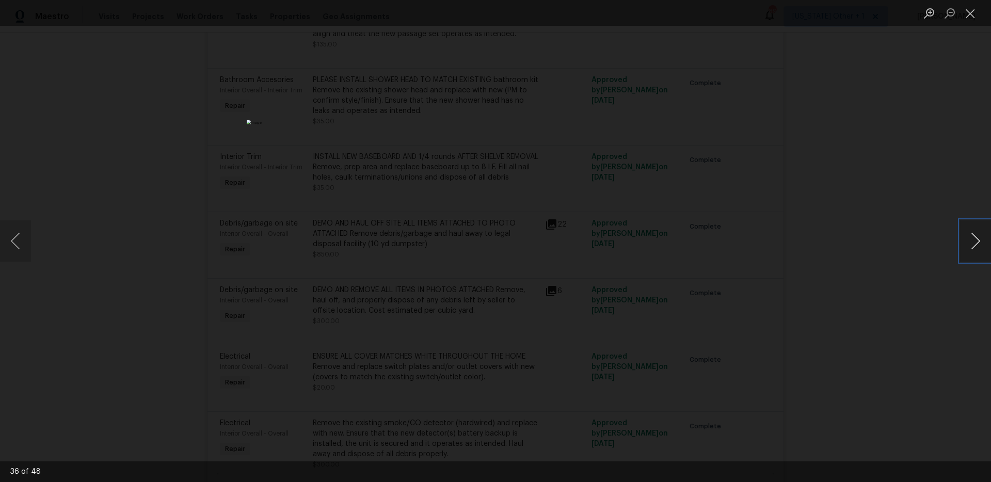
click at [970, 237] on button "Next image" at bounding box center [975, 240] width 31 height 41
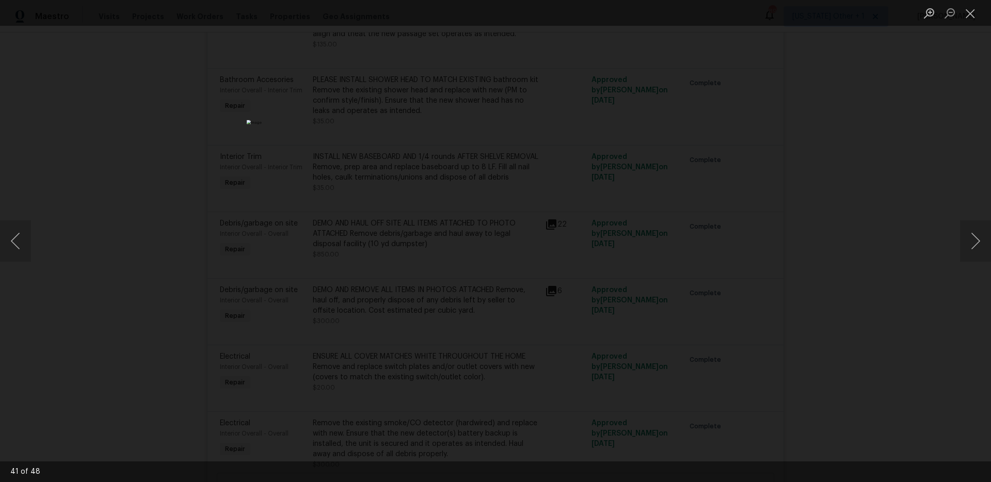
click at [888, 207] on div "Lightbox" at bounding box center [495, 241] width 991 height 482
click at [848, 234] on div "Lightbox" at bounding box center [495, 241] width 991 height 482
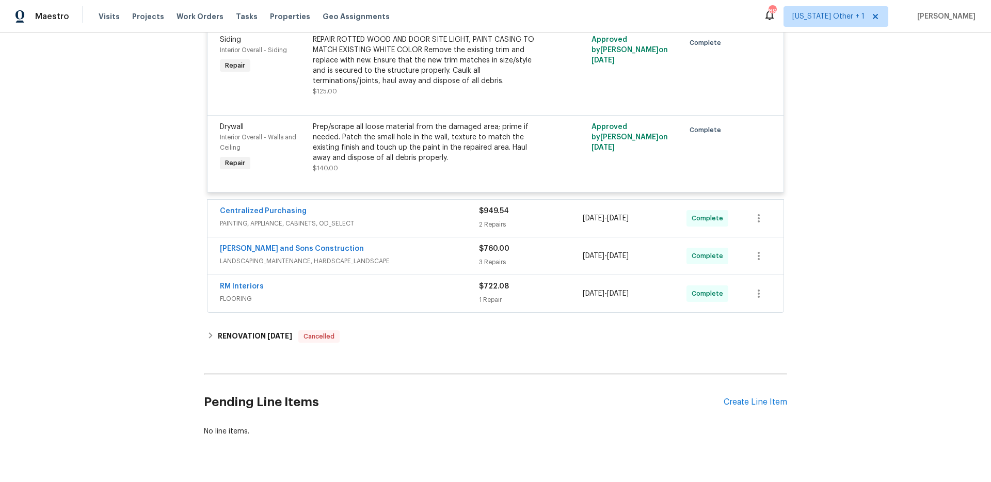
scroll to position [2951, 0]
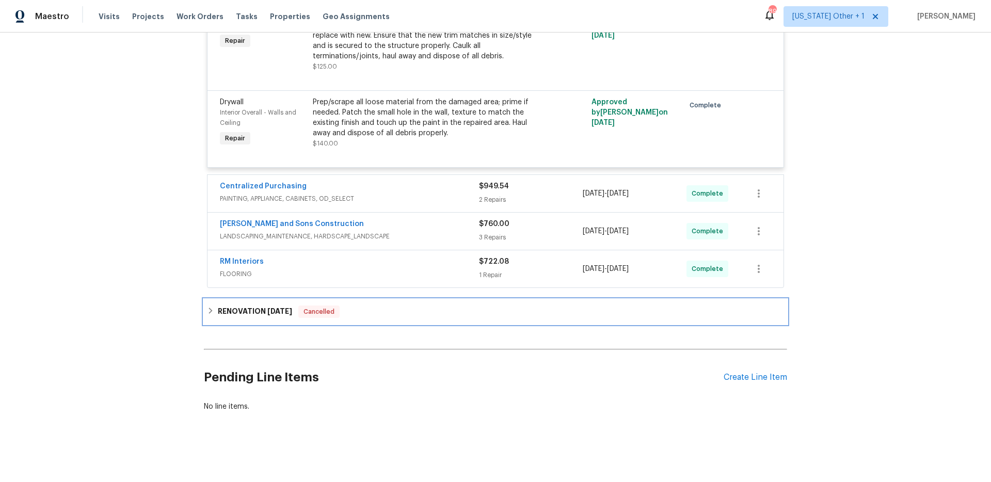
click at [270, 309] on span "9/2/25" at bounding box center [279, 311] width 25 height 7
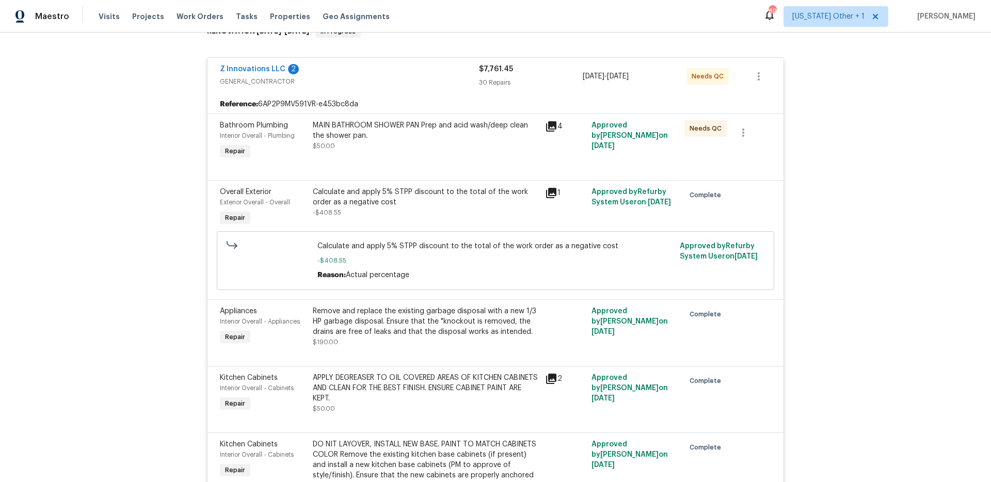
scroll to position [0, 0]
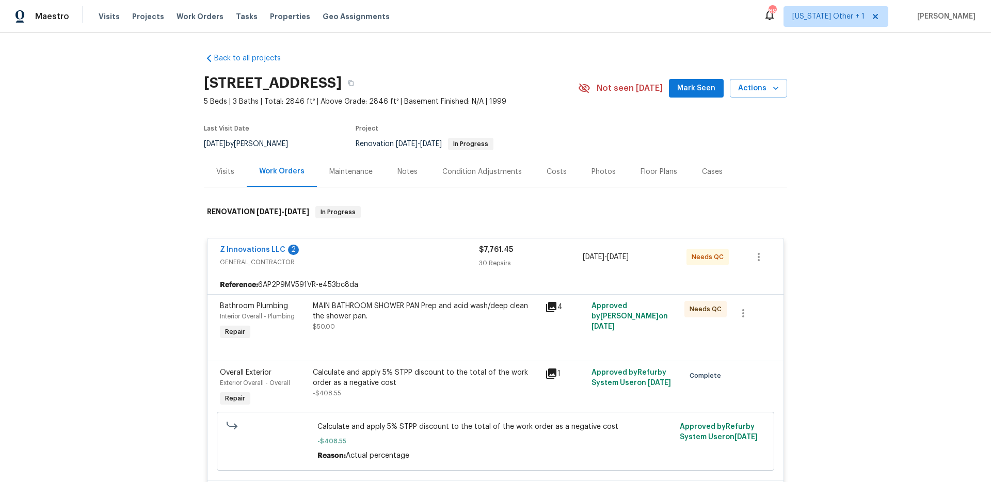
drag, startPoint x: 338, startPoint y: 172, endPoint x: 318, endPoint y: 172, distance: 19.1
click at [338, 173] on div "Maintenance" at bounding box center [350, 172] width 43 height 10
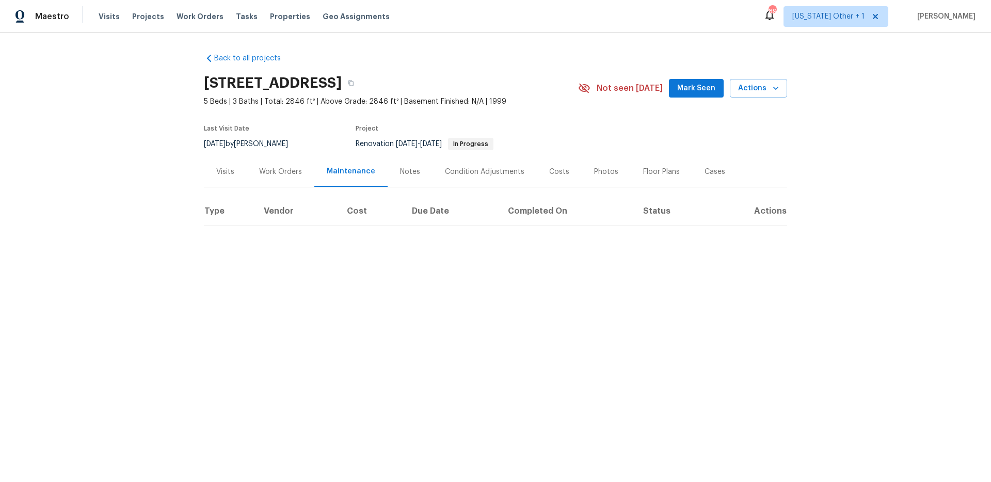
click at [215, 172] on div "Visits" at bounding box center [225, 171] width 43 height 30
